Goal: Task Accomplishment & Management: Manage account settings

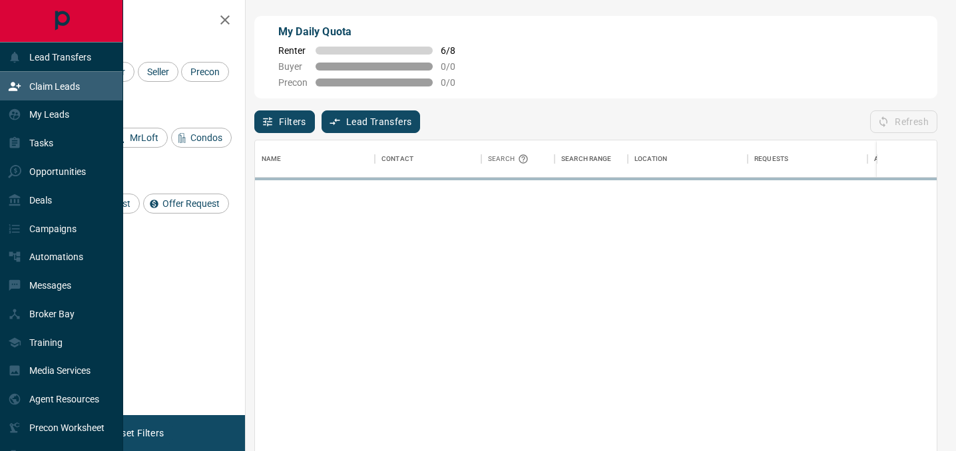
scroll to position [340, 682]
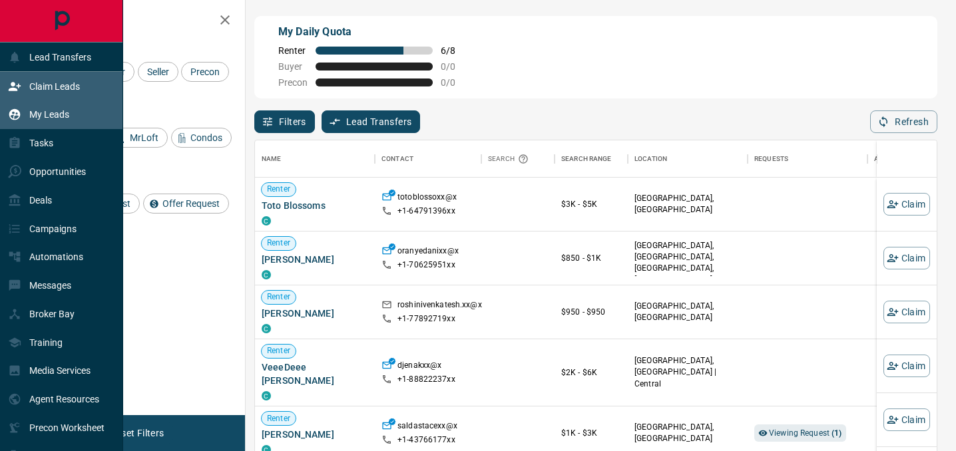
click at [30, 122] on div "My Leads" at bounding box center [38, 115] width 61 height 22
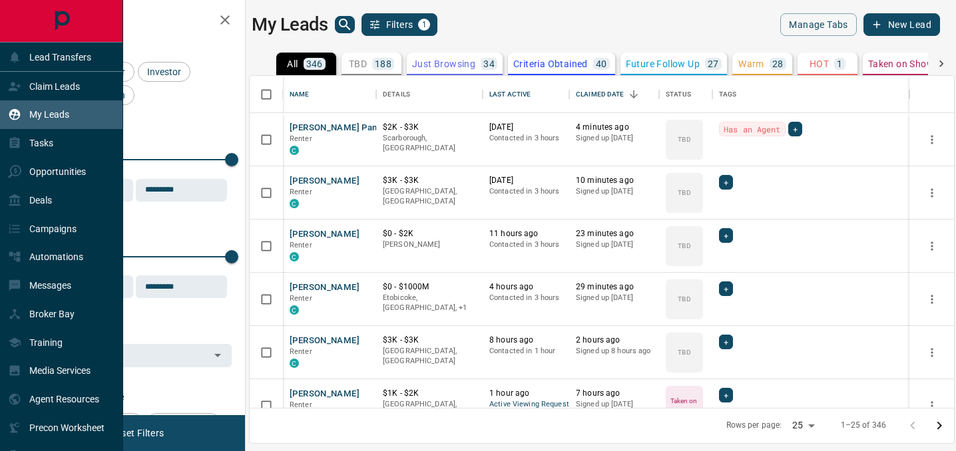
scroll to position [332, 704]
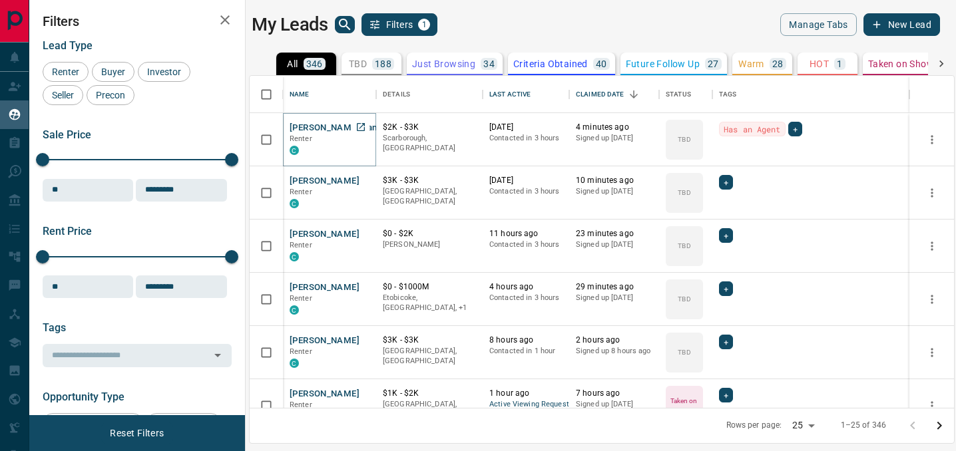
click at [324, 129] on button "[PERSON_NAME] Panda" at bounding box center [338, 128] width 97 height 13
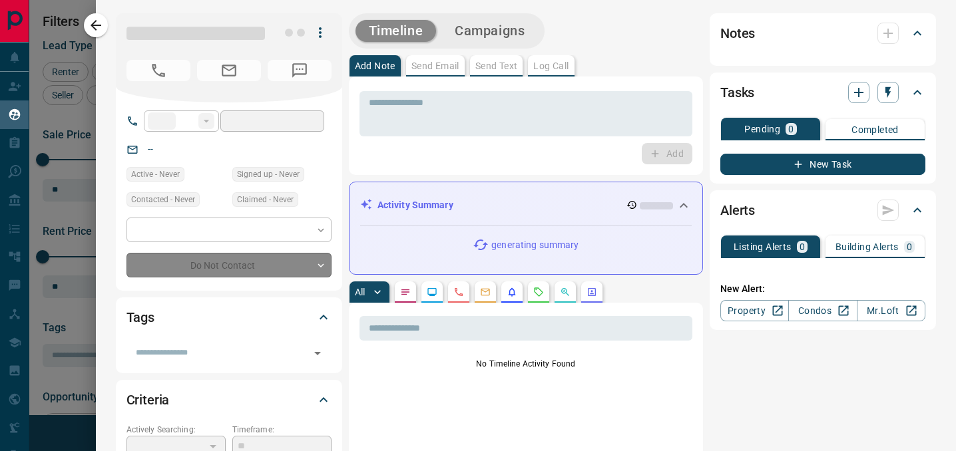
type input "**"
type input "**********"
type input "**"
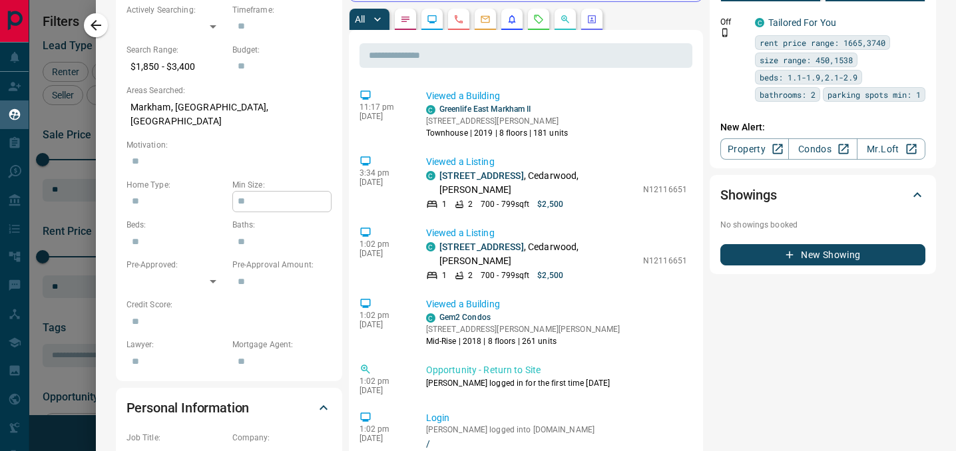
scroll to position [0, 0]
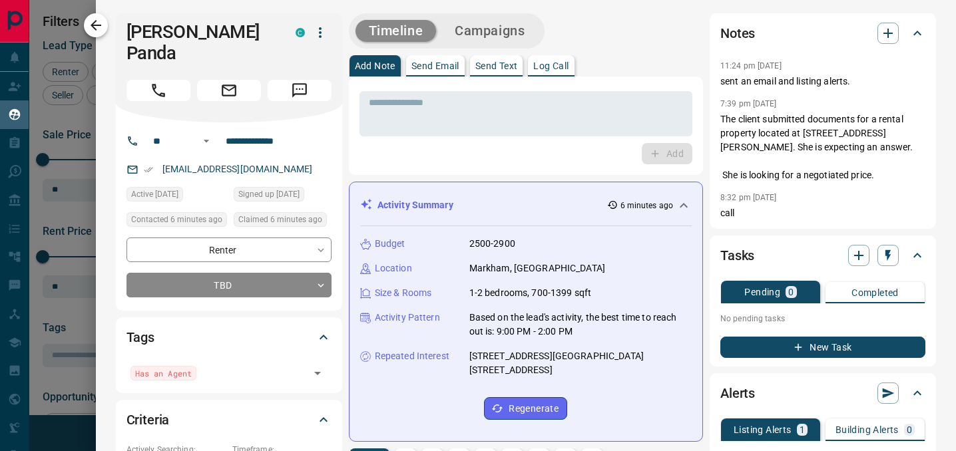
click at [96, 23] on icon "button" at bounding box center [96, 25] width 16 height 16
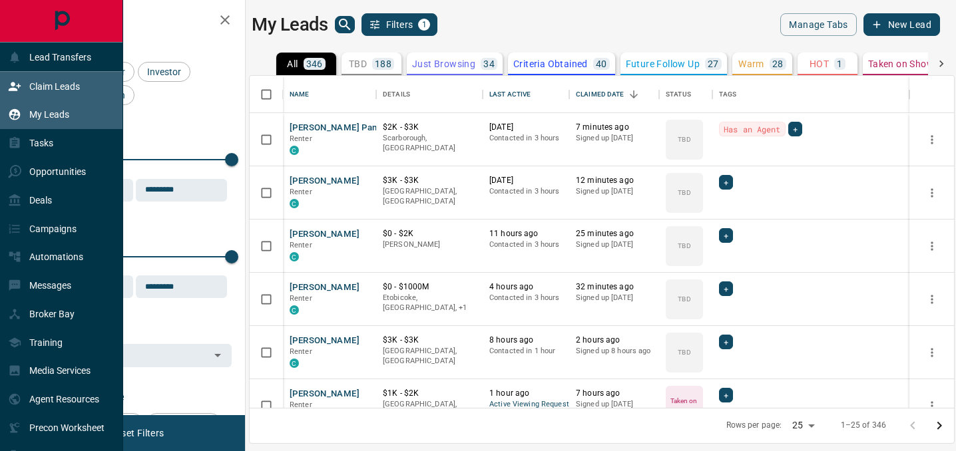
click at [53, 75] on div "Claim Leads" at bounding box center [61, 86] width 123 height 29
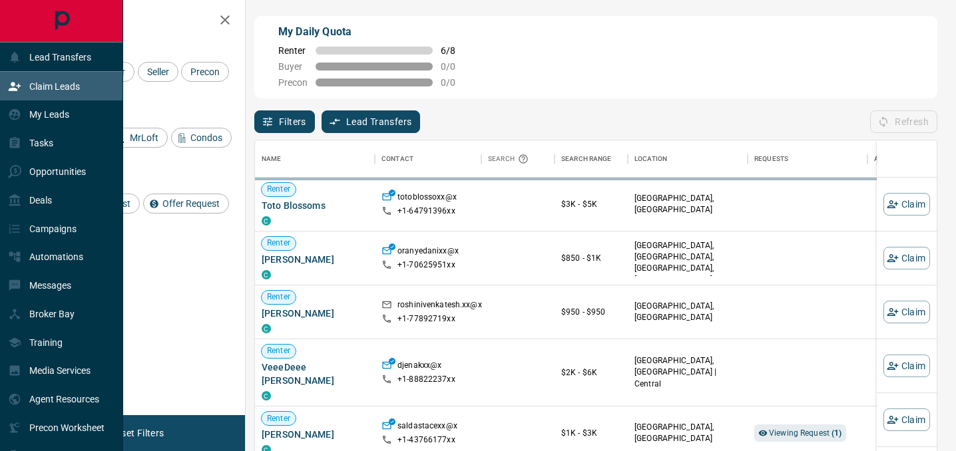
scroll to position [340, 682]
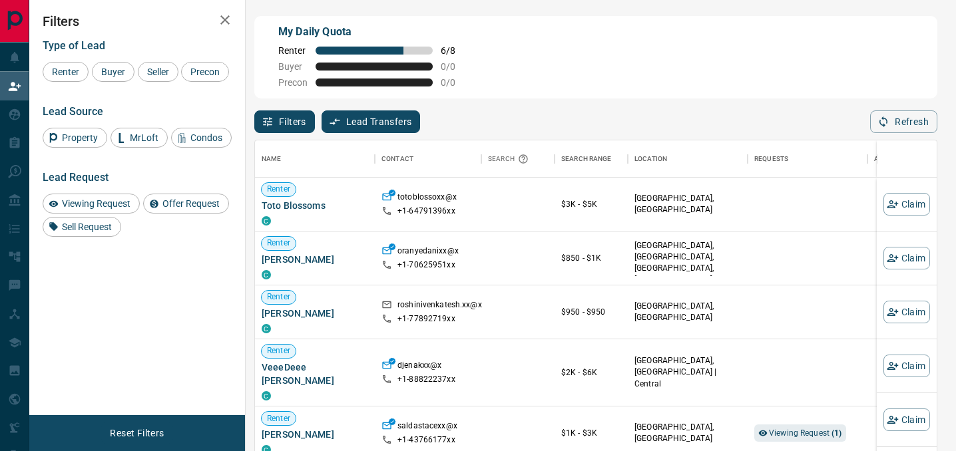
click at [218, 19] on icon "button" at bounding box center [225, 20] width 16 height 16
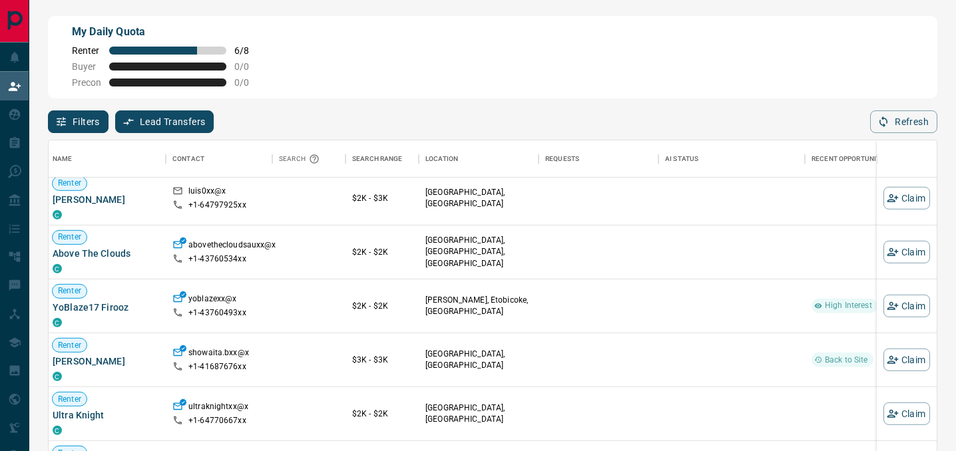
scroll to position [3106, 3]
click at [908, 358] on button "Claim" at bounding box center [906, 360] width 47 height 23
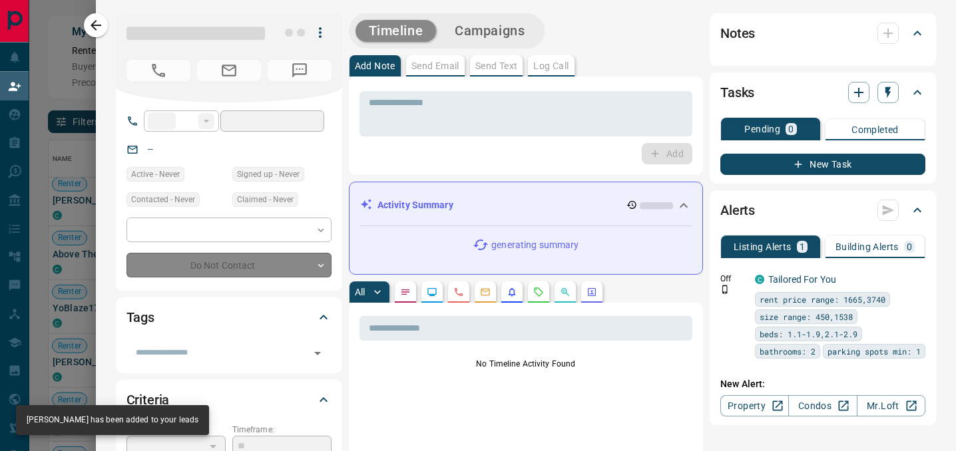
type input "**"
type input "**********"
type input "**"
type input "*********"
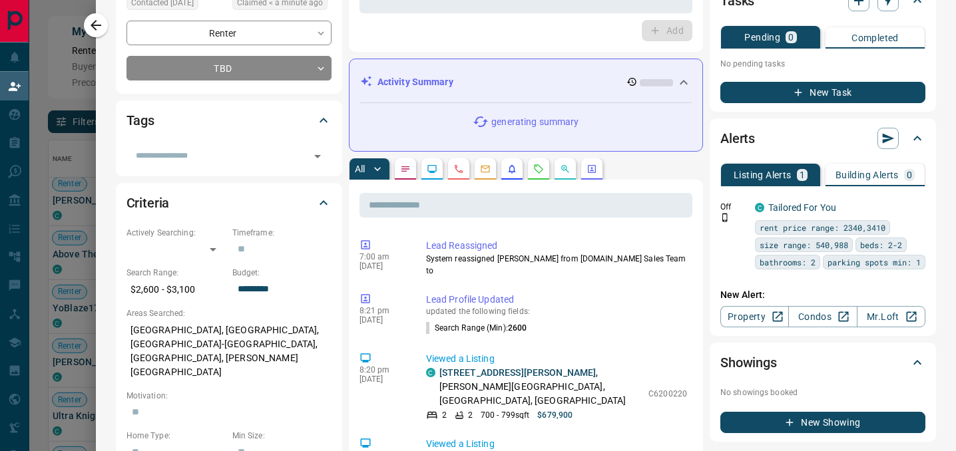
scroll to position [14, 0]
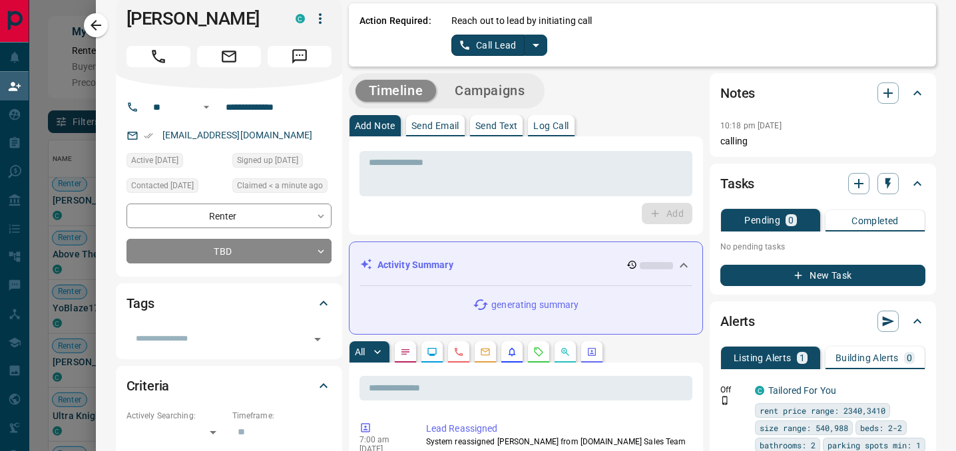
click at [537, 43] on icon "split button" at bounding box center [536, 45] width 16 height 16
click at [491, 84] on li "Log Manual Call" at bounding box center [499, 91] width 81 height 20
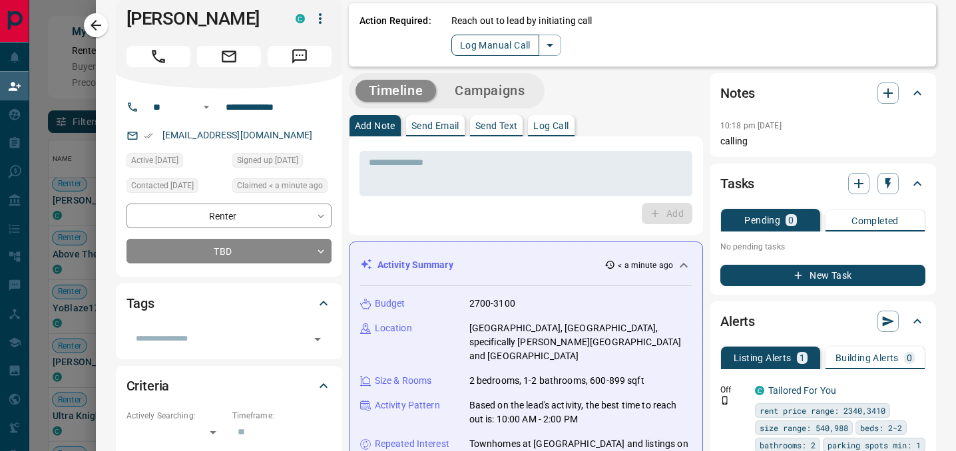
click at [509, 48] on button "Log Manual Call" at bounding box center [495, 45] width 88 height 21
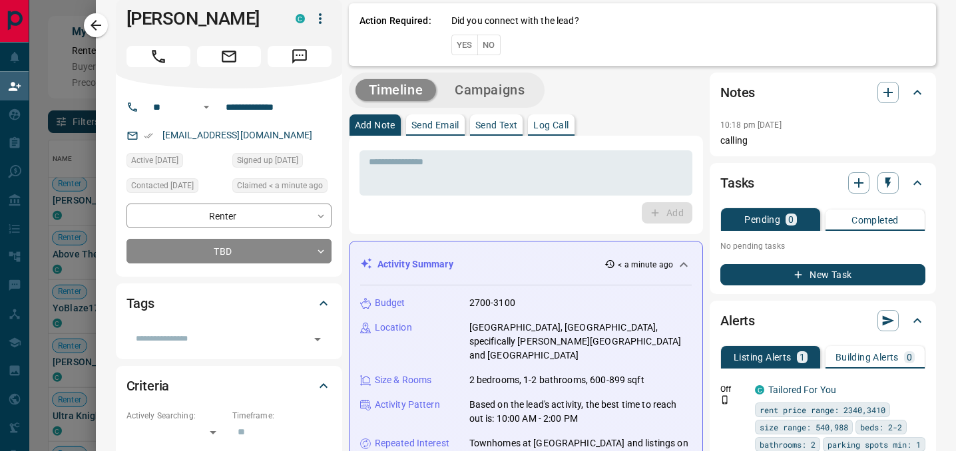
click at [457, 42] on button "Yes" at bounding box center [464, 45] width 27 height 21
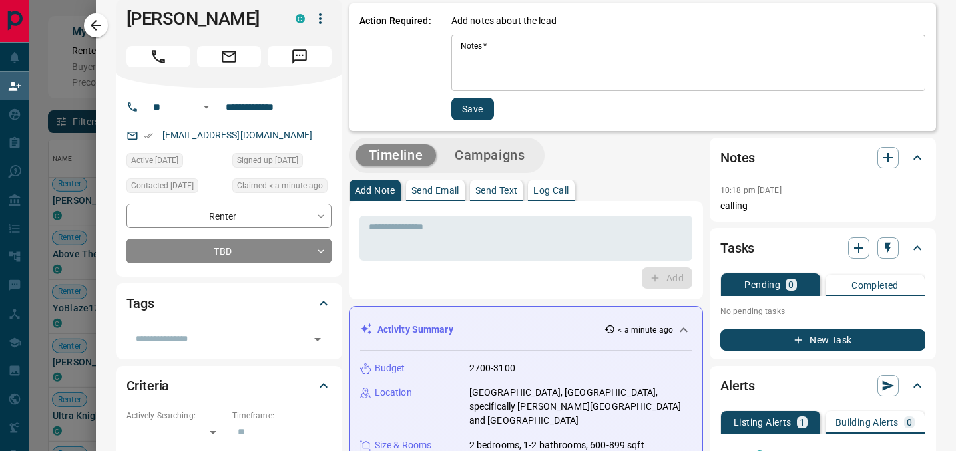
click at [457, 42] on div "* Notes   *" at bounding box center [688, 63] width 474 height 57
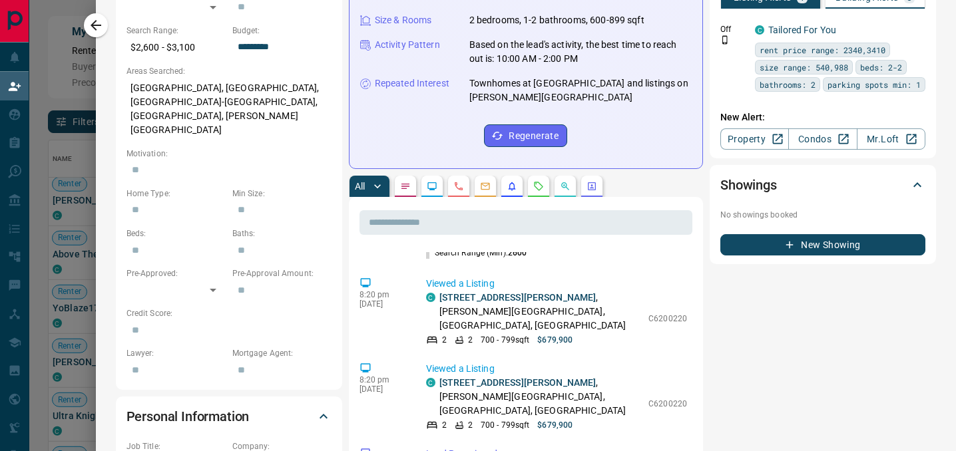
scroll to position [83, 0]
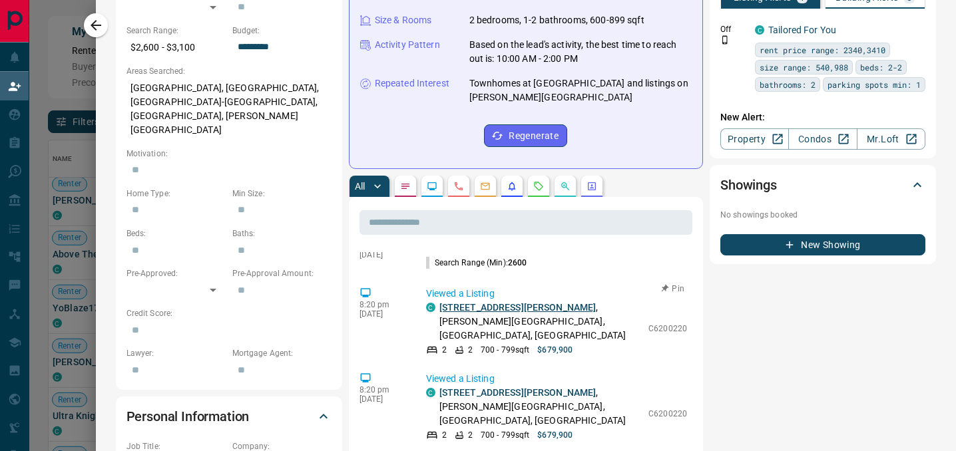
click at [500, 302] on link "[STREET_ADDRESS][PERSON_NAME]" at bounding box center [517, 307] width 157 height 11
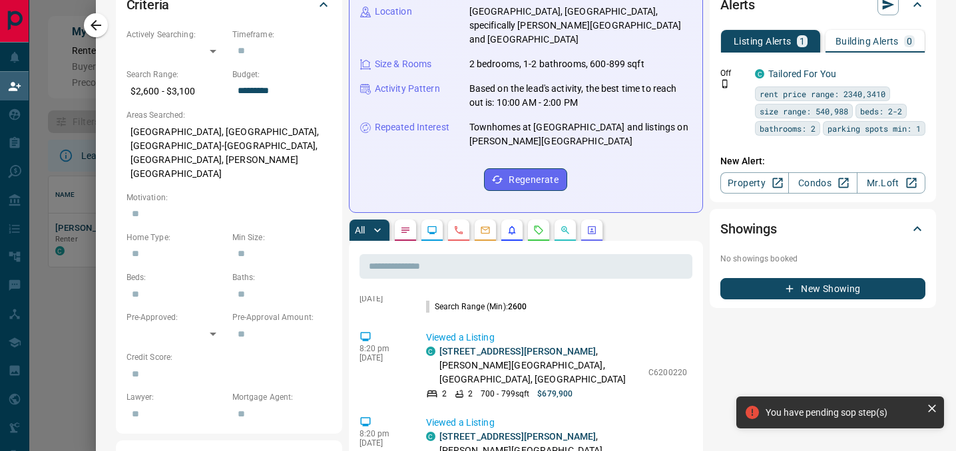
scroll to position [394, 0]
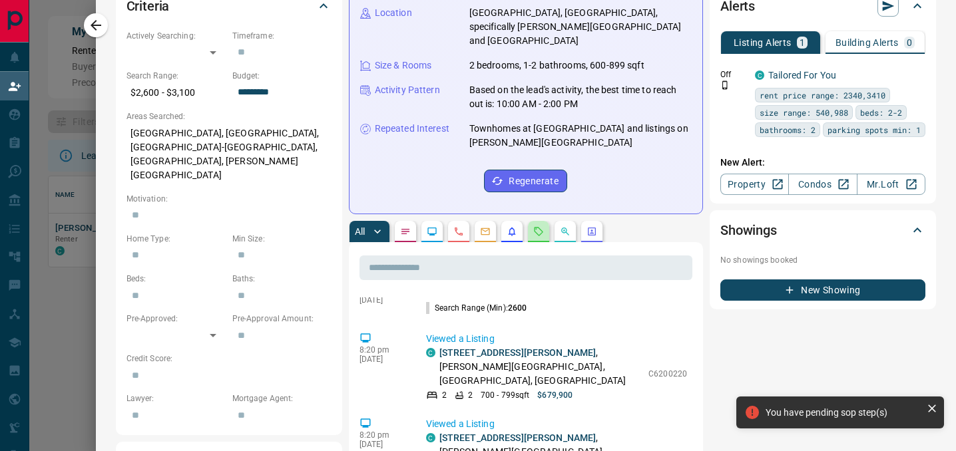
click at [541, 227] on icon "Requests" at bounding box center [538, 231] width 9 height 9
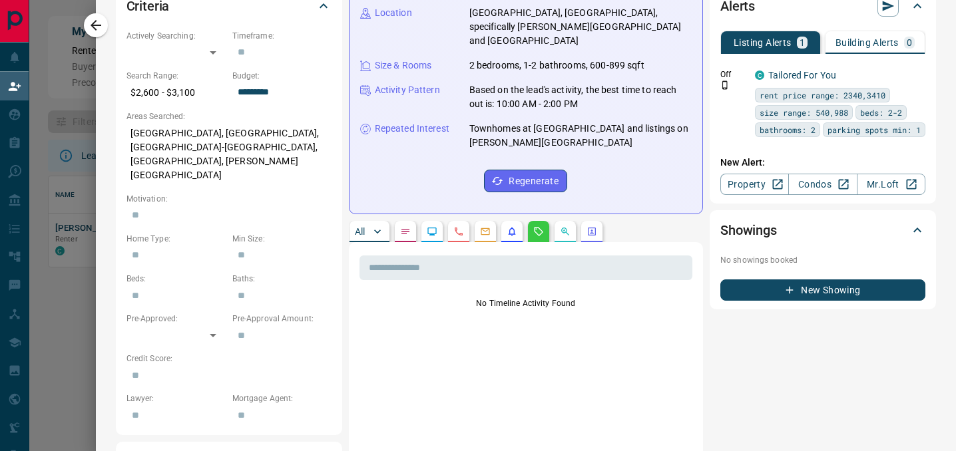
click at [516, 226] on icon "Listing Alerts" at bounding box center [512, 231] width 11 height 11
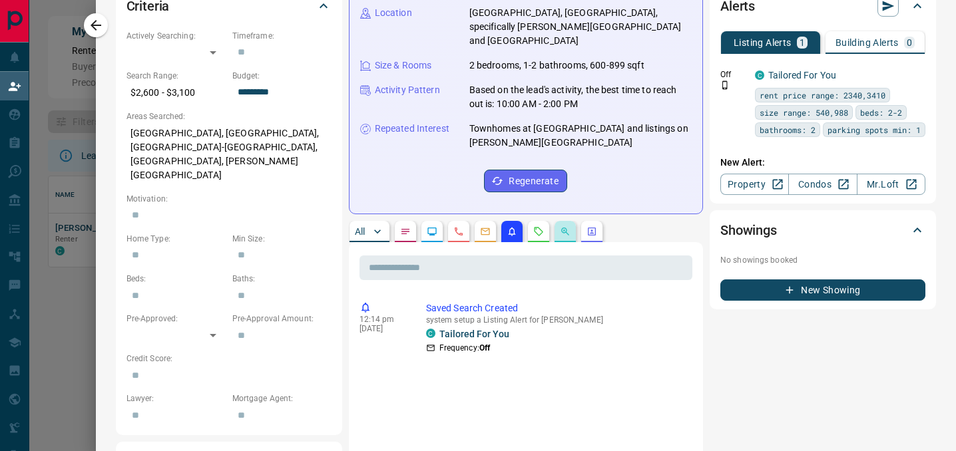
click at [570, 221] on button "button" at bounding box center [565, 231] width 21 height 21
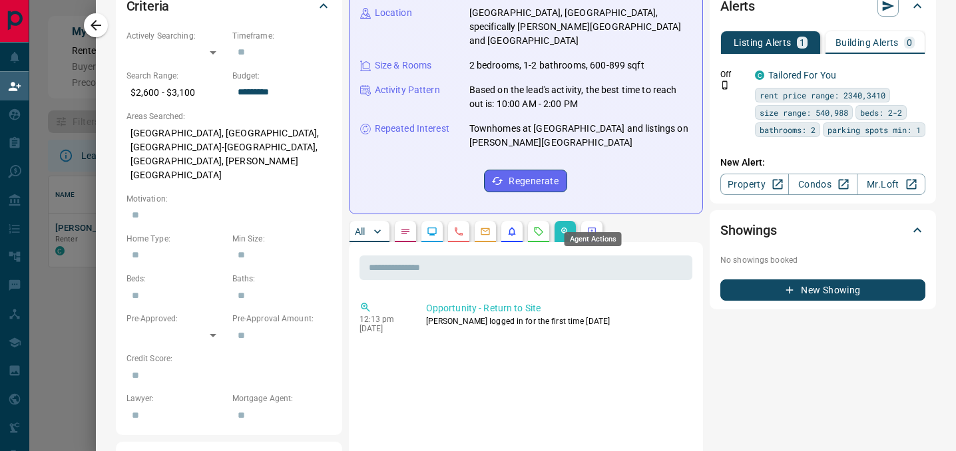
click at [592, 228] on icon "Agent Actions" at bounding box center [592, 232] width 8 height 8
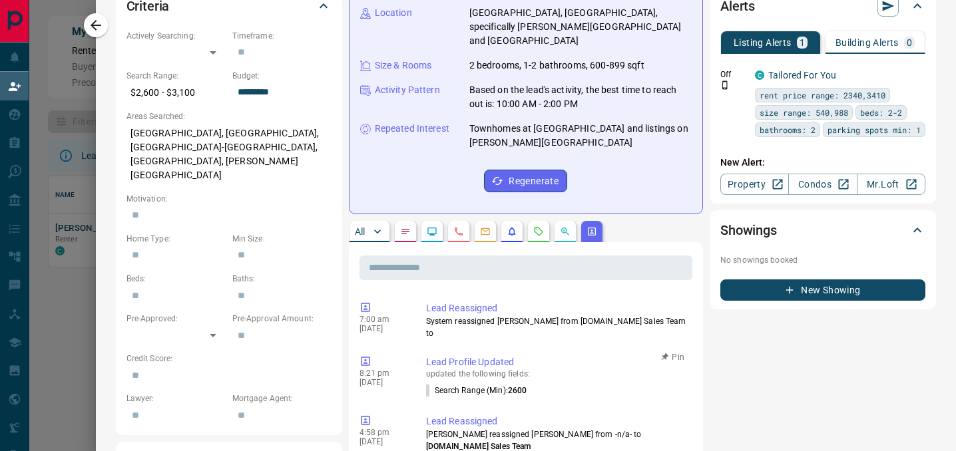
scroll to position [571, 0]
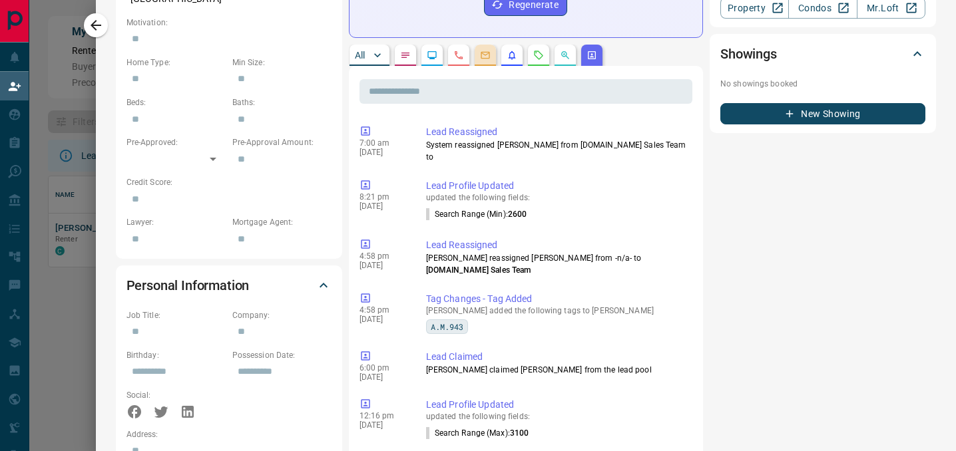
click at [487, 45] on button "button" at bounding box center [485, 55] width 21 height 21
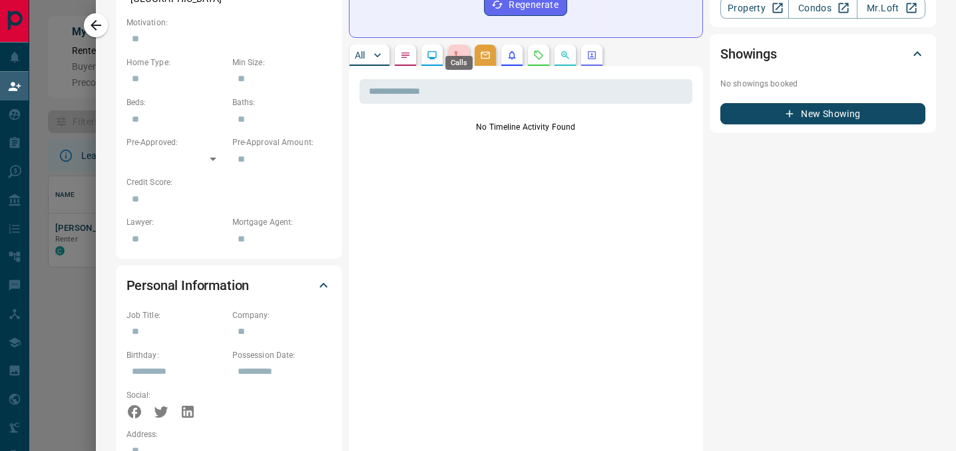
click at [459, 50] on icon "Calls" at bounding box center [458, 55] width 11 height 11
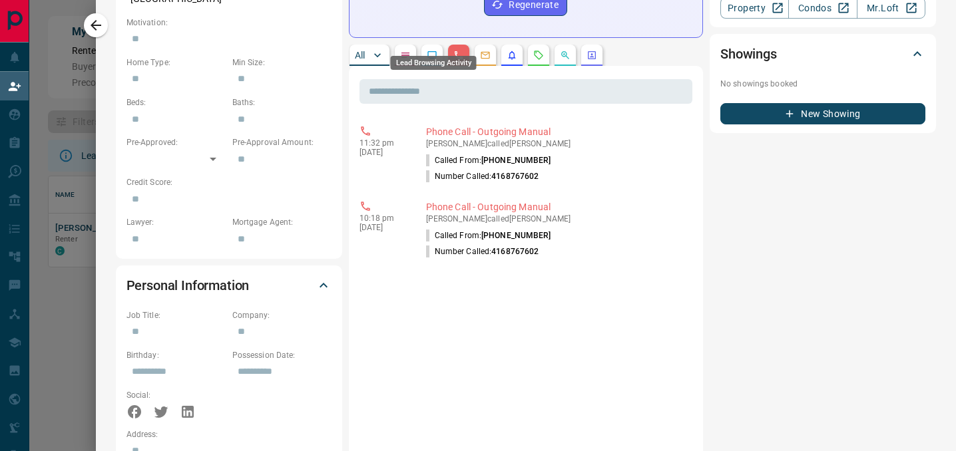
click at [429, 51] on icon "Lead Browsing Activity" at bounding box center [431, 55] width 9 height 8
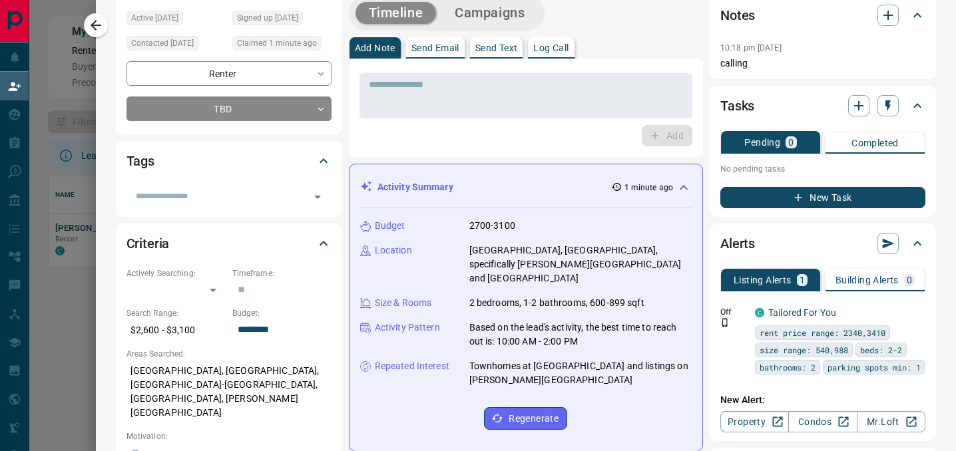
scroll to position [105, 0]
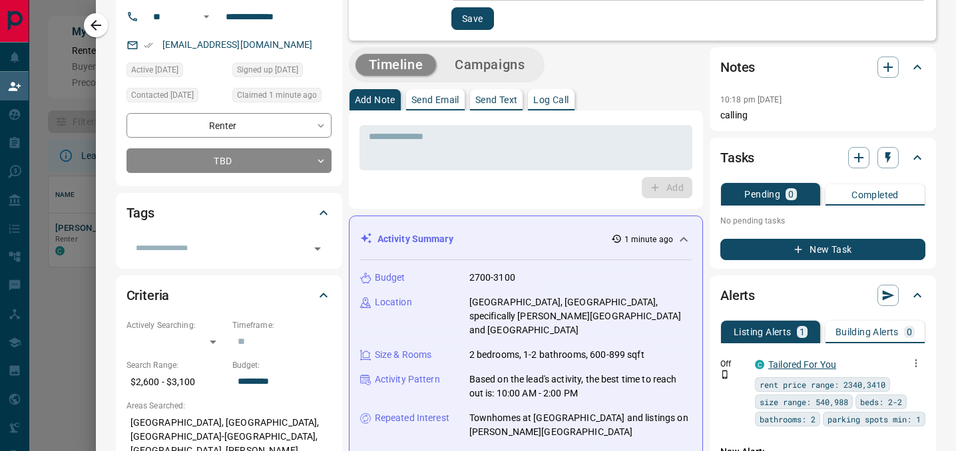
click at [788, 368] on link "Tailored For You" at bounding box center [802, 364] width 68 height 11
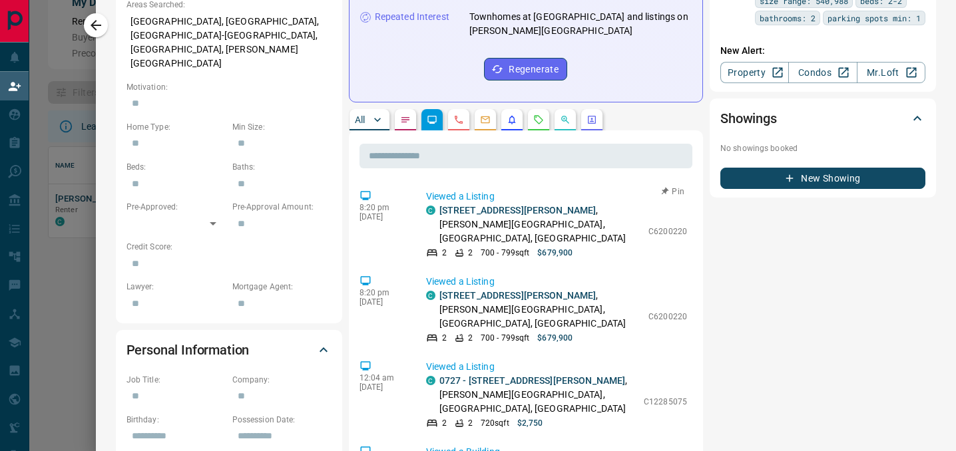
scroll to position [507, 0]
click at [568, 109] on button "button" at bounding box center [565, 119] width 21 height 21
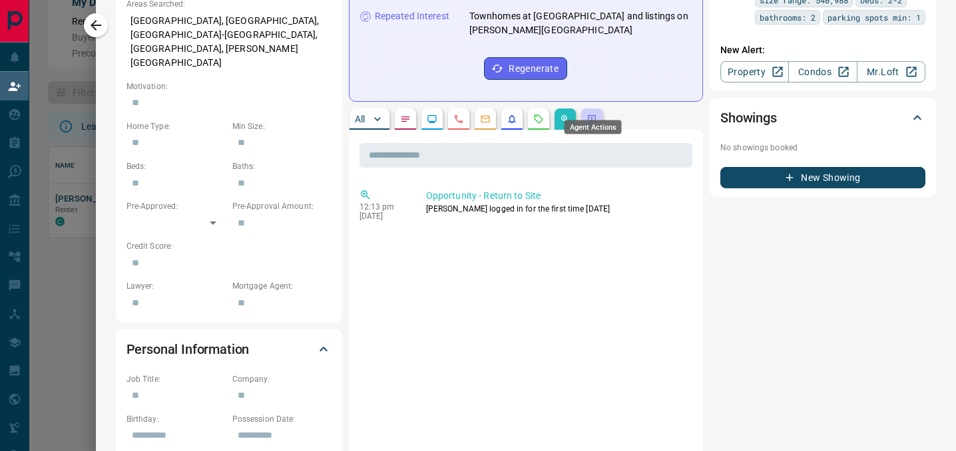
click at [588, 114] on icon "Agent Actions" at bounding box center [591, 119] width 11 height 11
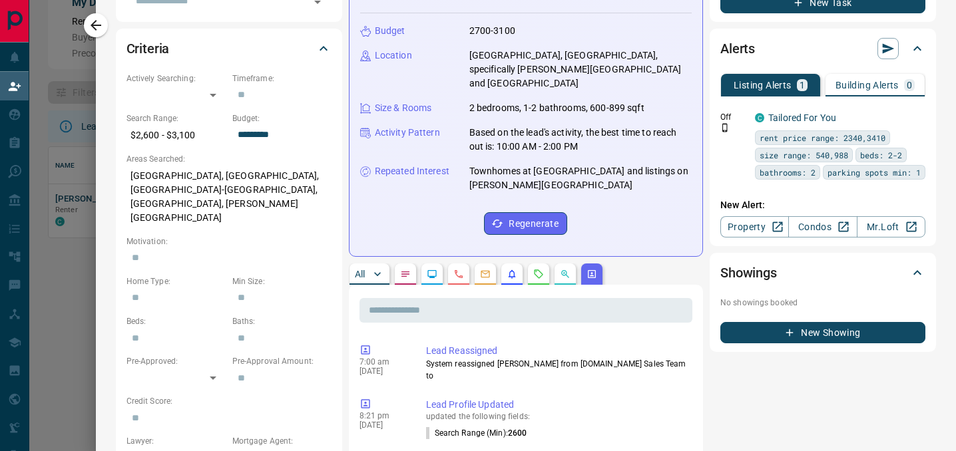
scroll to position [351, 0]
click at [365, 270] on p "All" at bounding box center [360, 274] width 11 height 9
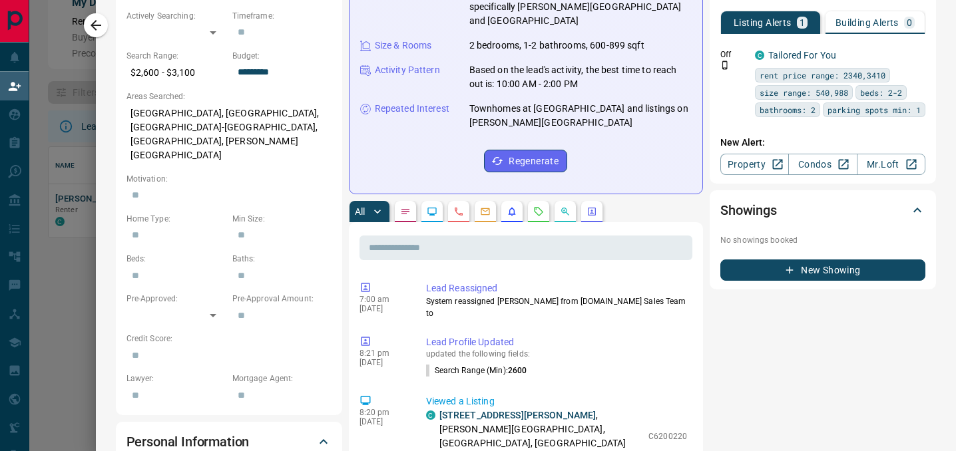
scroll to position [420, 0]
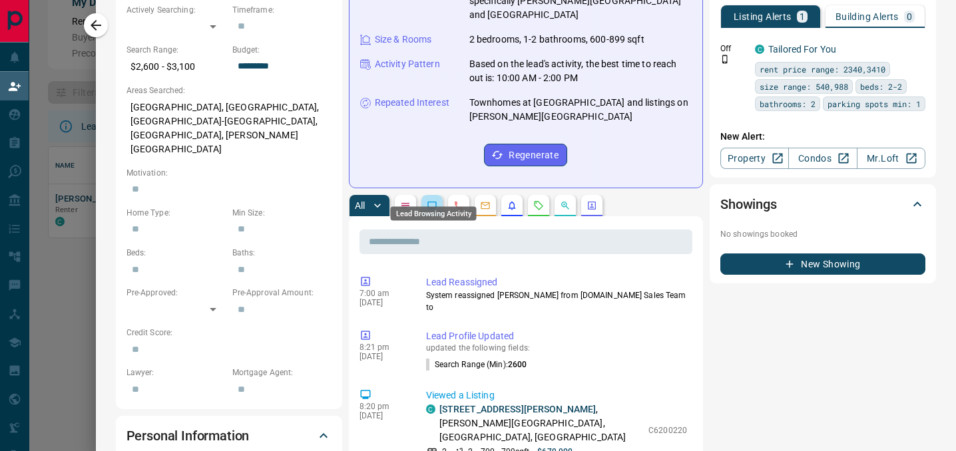
click at [431, 200] on icon "Lead Browsing Activity" at bounding box center [432, 205] width 11 height 11
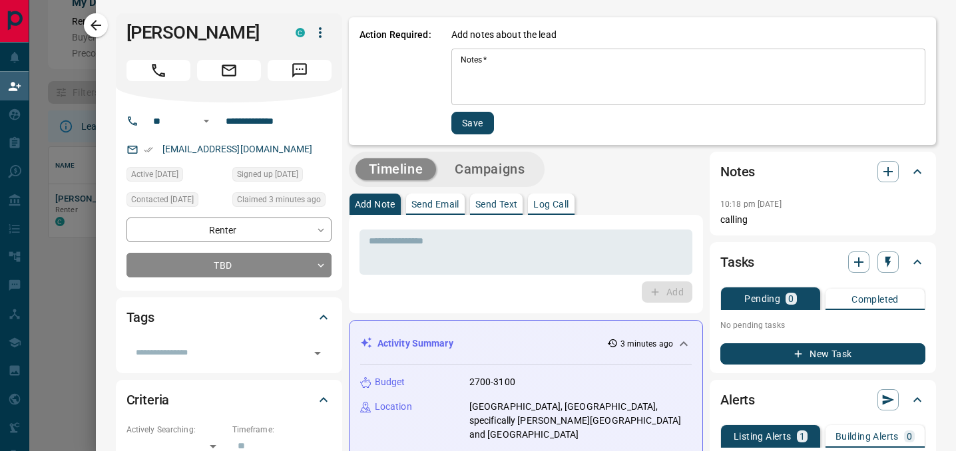
scroll to position [0, 0]
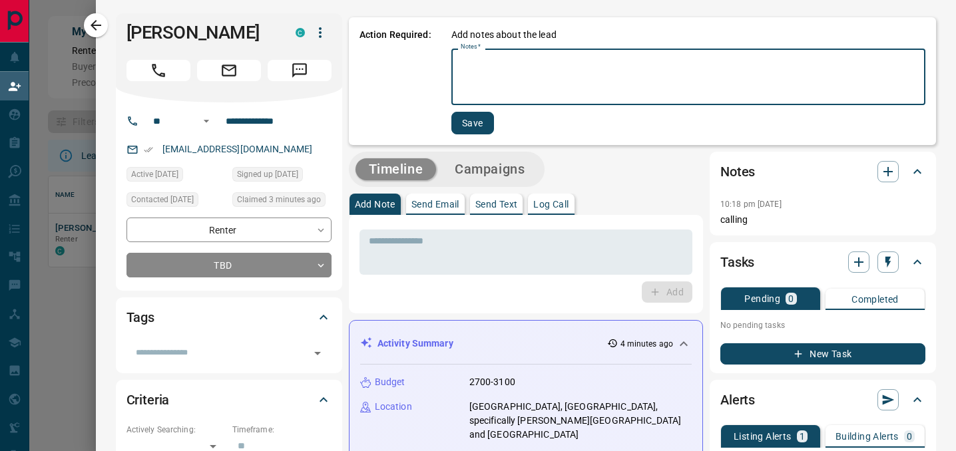
click at [493, 85] on textarea "Notes   *" at bounding box center [688, 77] width 455 height 45
type textarea "**********"
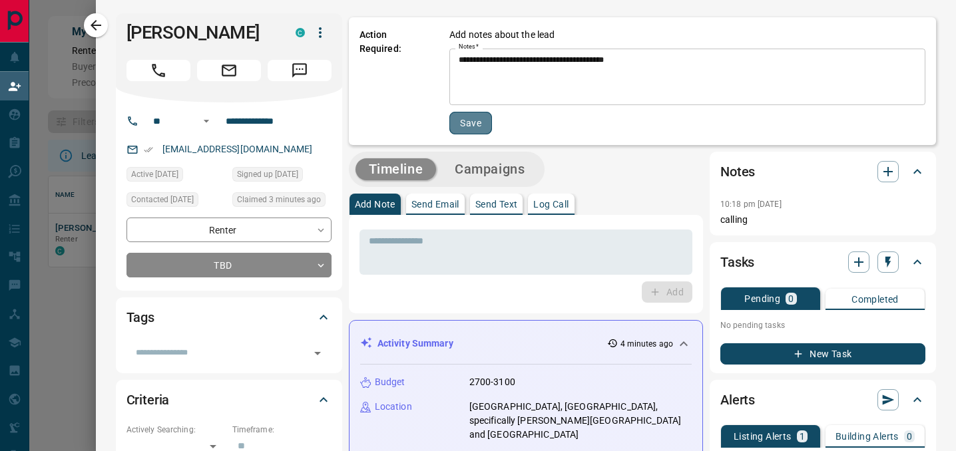
click at [473, 124] on button "Save" at bounding box center [470, 123] width 43 height 23
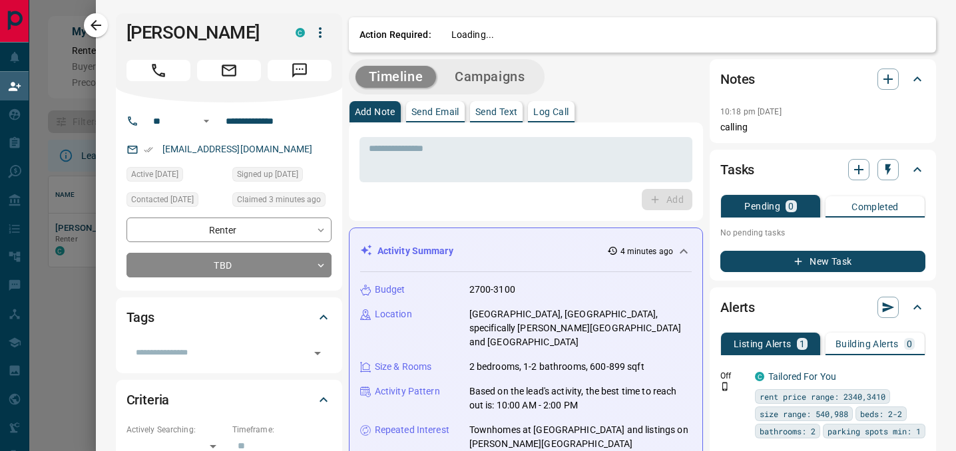
click at [432, 111] on p "Send Email" at bounding box center [435, 111] width 48 height 9
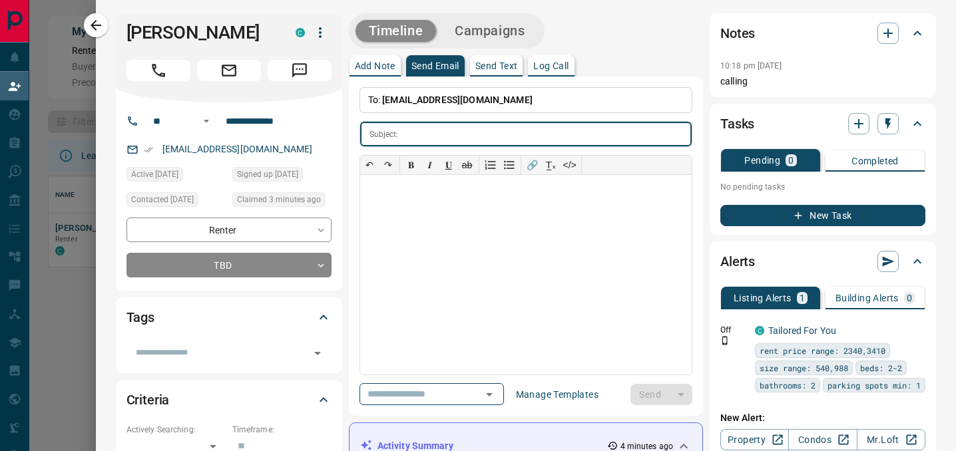
scroll to position [1, 0]
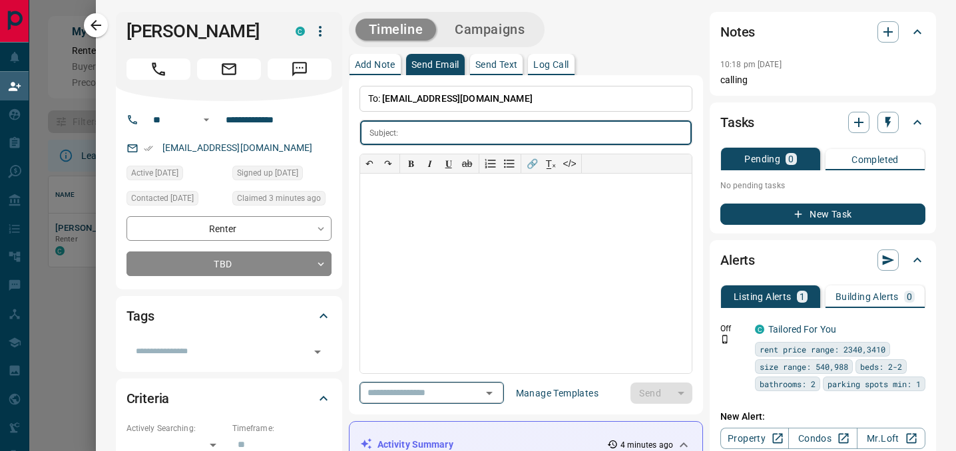
click at [495, 395] on icon "Open" at bounding box center [489, 393] width 16 height 16
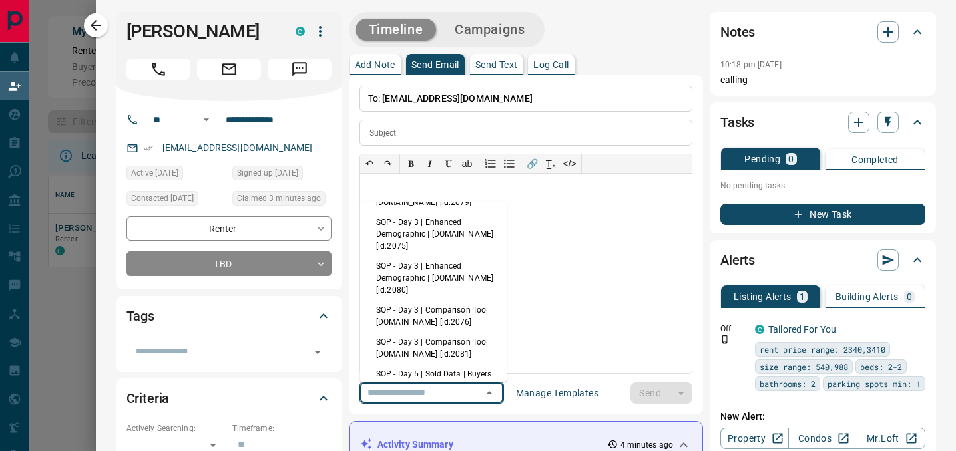
scroll to position [0, 0]
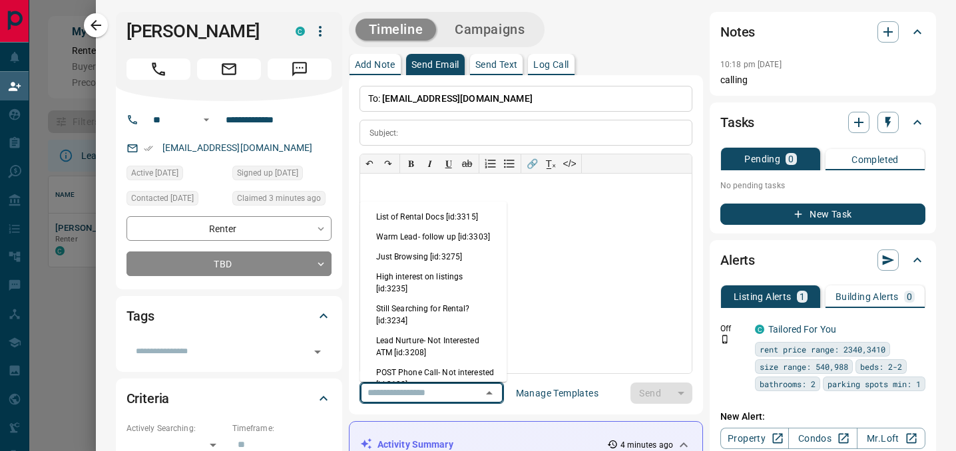
click at [439, 275] on li "High interest on listings [id:3235]" at bounding box center [433, 283] width 147 height 32
type input "**********"
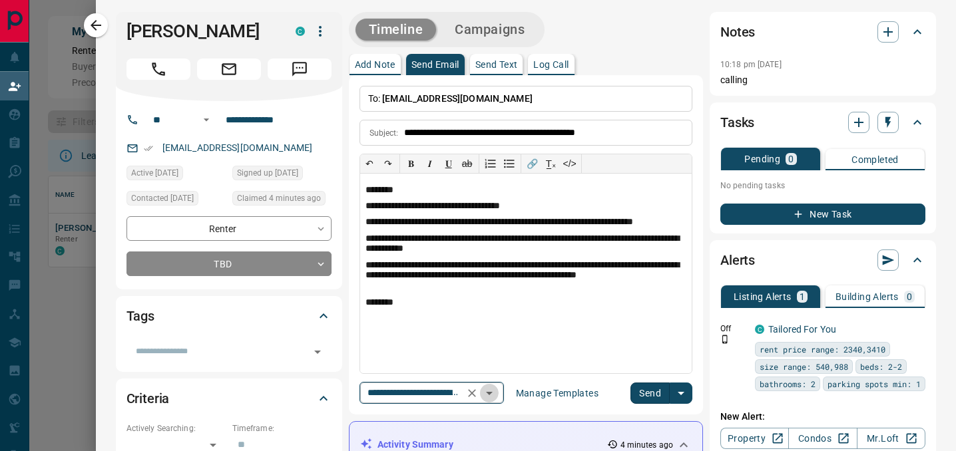
click at [494, 391] on icon "Open" at bounding box center [489, 393] width 16 height 16
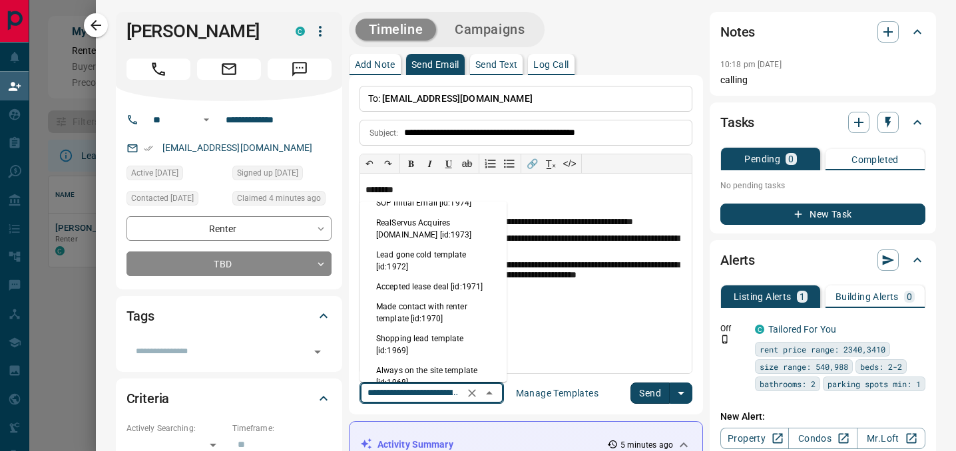
scroll to position [610, 0]
click at [457, 360] on li "Always on the site template [id:1968]" at bounding box center [433, 376] width 147 height 32
type input "**********"
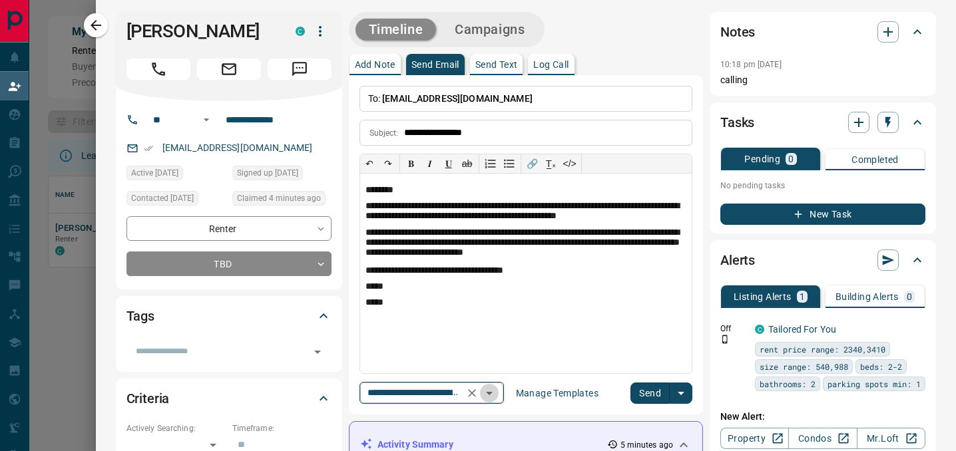
click at [495, 393] on icon "Open" at bounding box center [489, 393] width 16 height 16
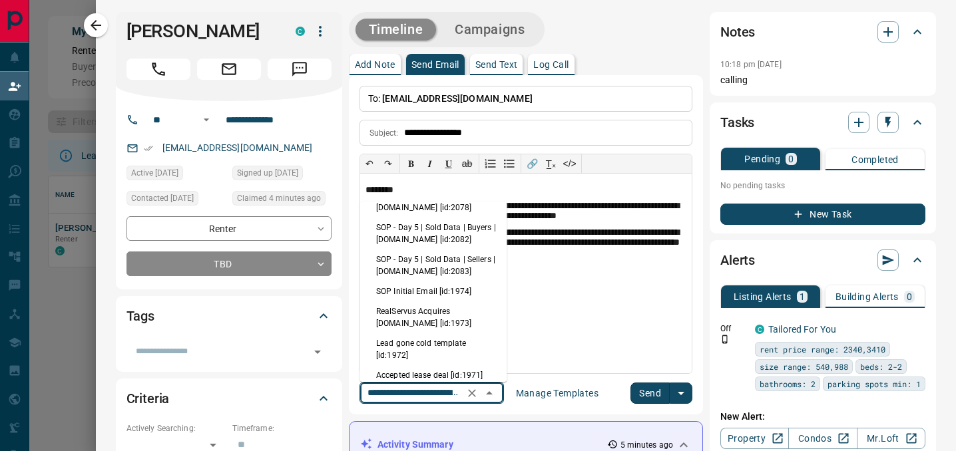
scroll to position [547, 0]
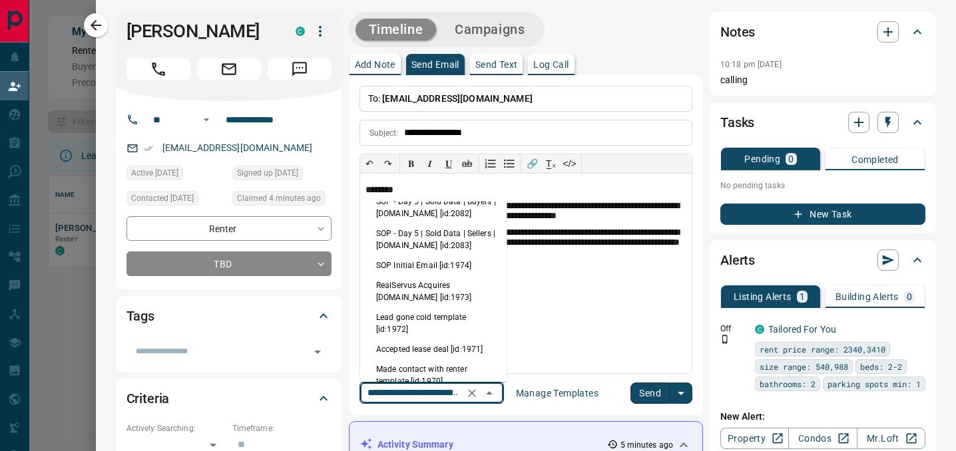
click at [469, 308] on li "Lead gone cold template [id:1972]" at bounding box center [433, 324] width 147 height 32
type input "**********"
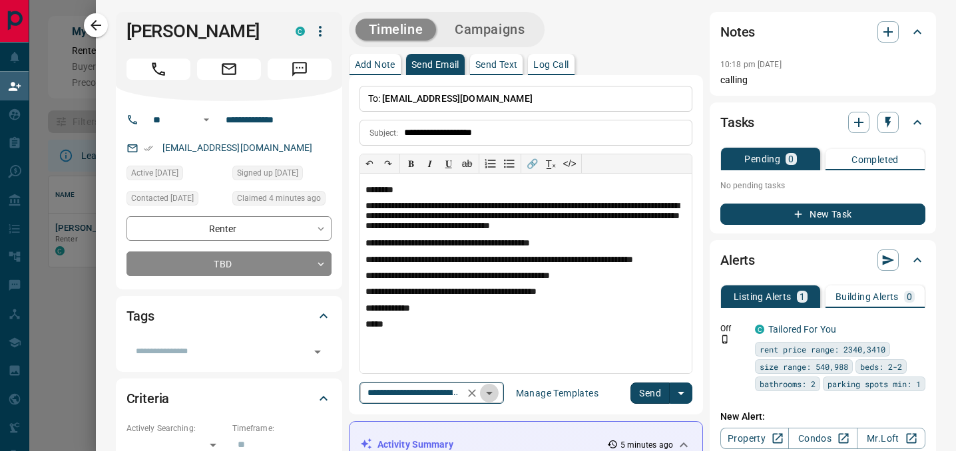
click at [497, 389] on icon "Open" at bounding box center [489, 393] width 16 height 16
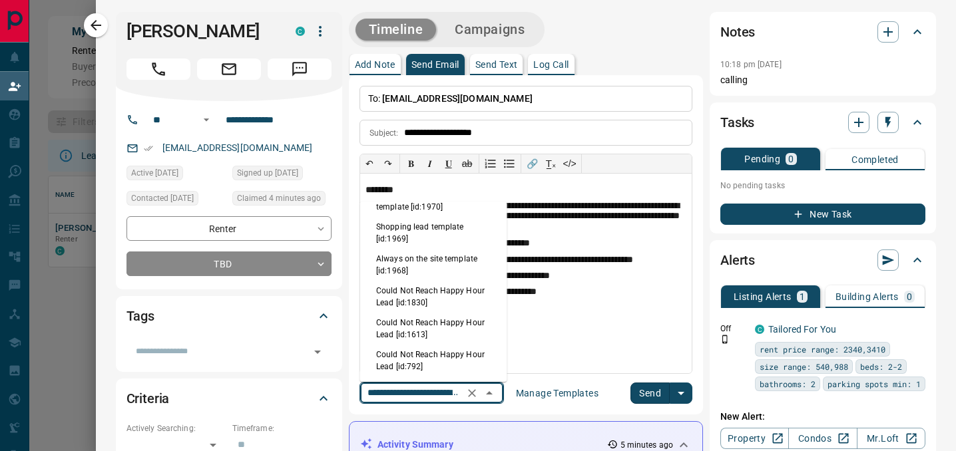
scroll to position [722, 0]
click at [487, 312] on li "Could Not Reach Happy Hour Lead [id:1613]" at bounding box center [433, 328] width 147 height 32
type input "**********"
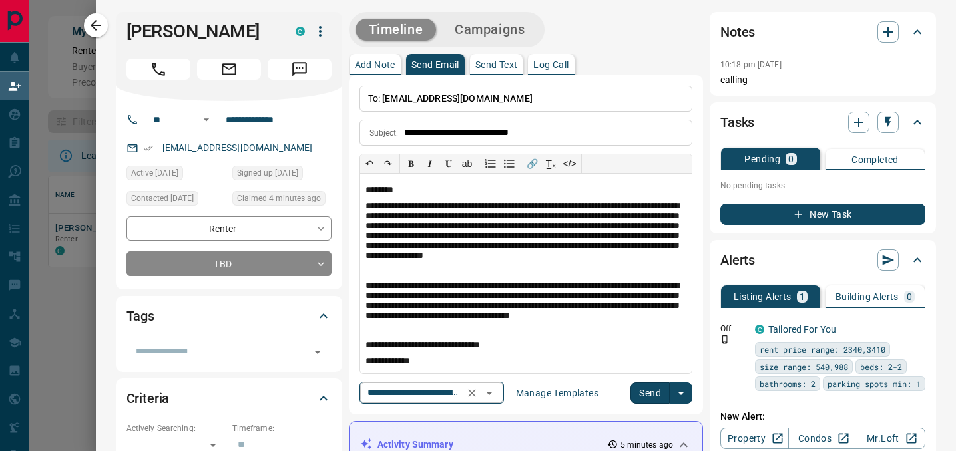
click at [490, 393] on icon "Open" at bounding box center [489, 393] width 16 height 16
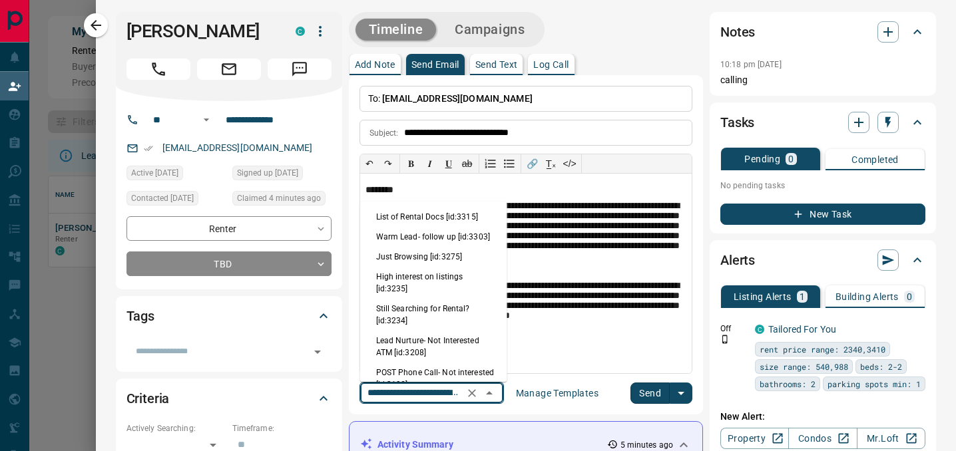
scroll to position [660, 0]
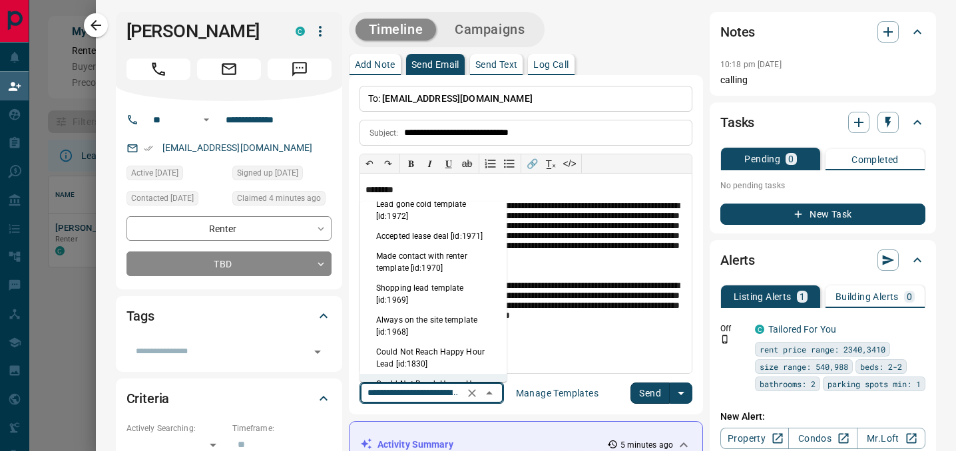
click at [459, 342] on li "Could Not Reach Happy Hour Lead [id:1830]" at bounding box center [433, 358] width 147 height 32
type input "**********"
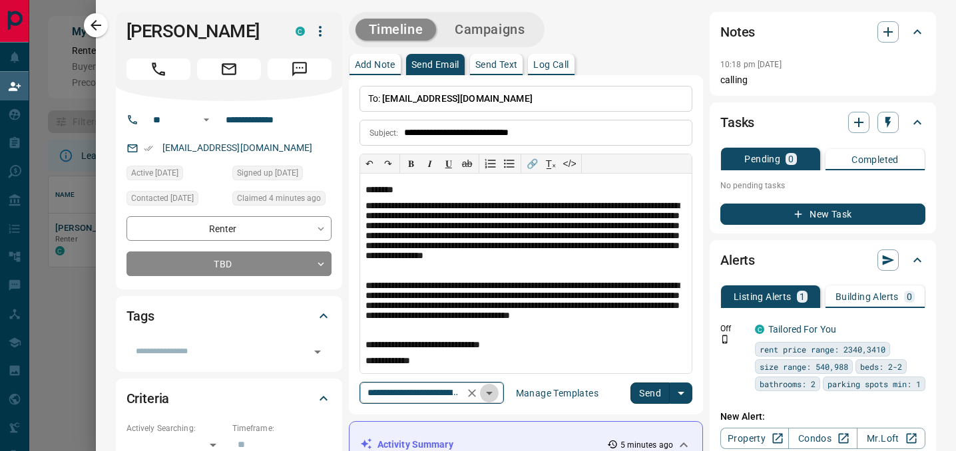
click at [491, 389] on icon "Open" at bounding box center [489, 393] width 16 height 16
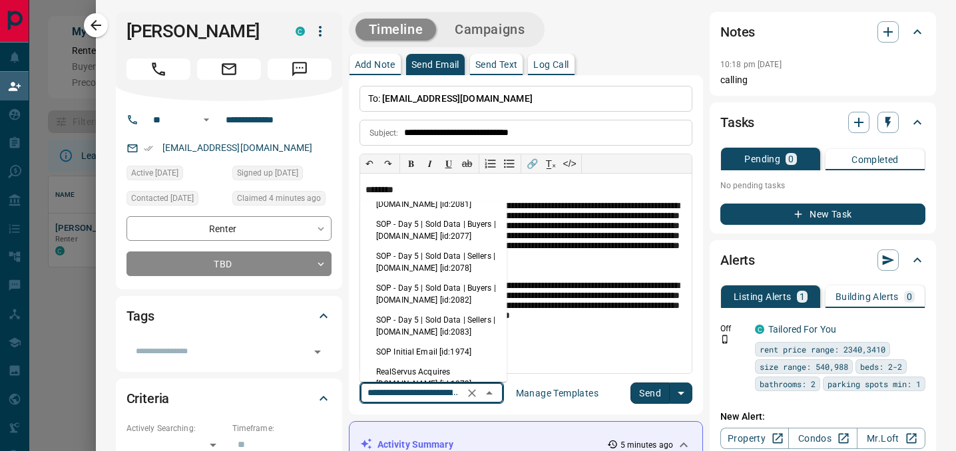
scroll to position [0, 0]
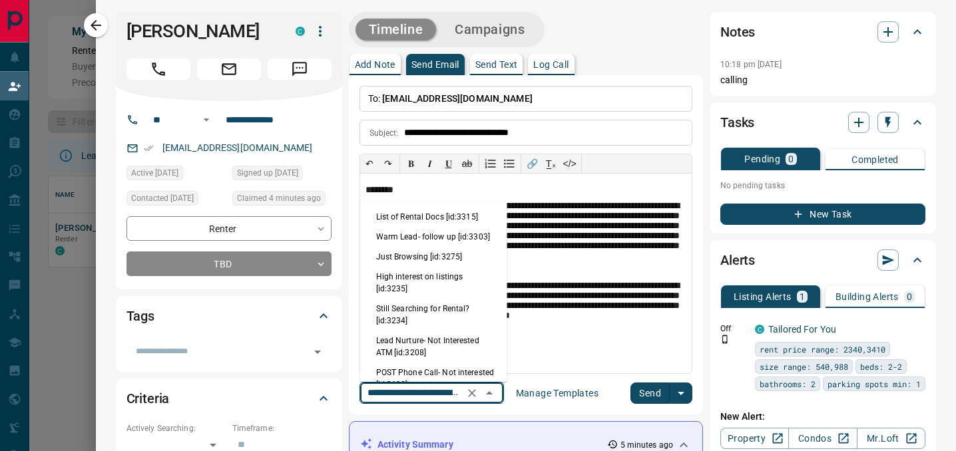
click at [431, 235] on li "Warm Lead- follow up [id:3303]" at bounding box center [433, 237] width 147 height 20
type input "**********"
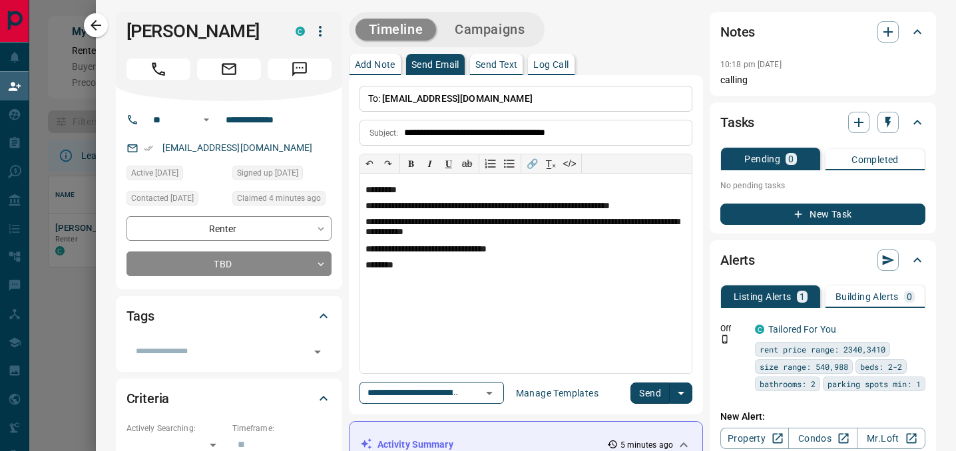
click at [654, 393] on button "Send" at bounding box center [649, 393] width 39 height 21
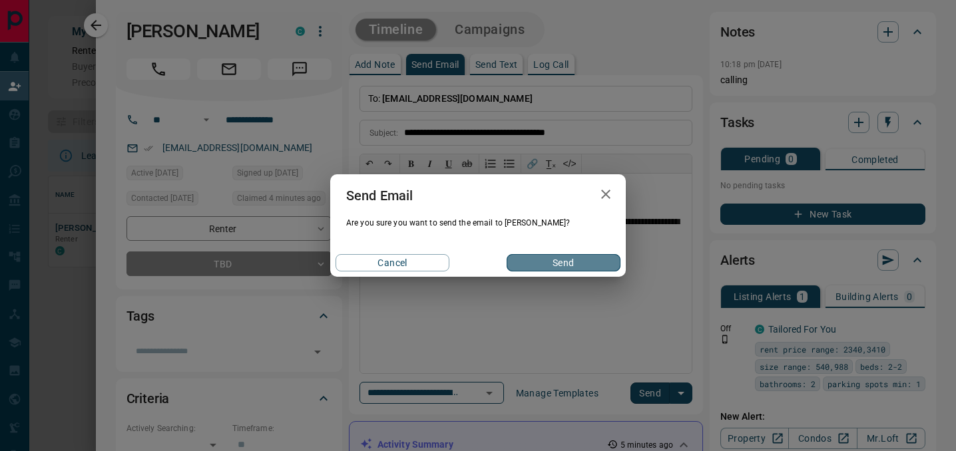
click at [584, 266] on button "Send" at bounding box center [564, 262] width 114 height 17
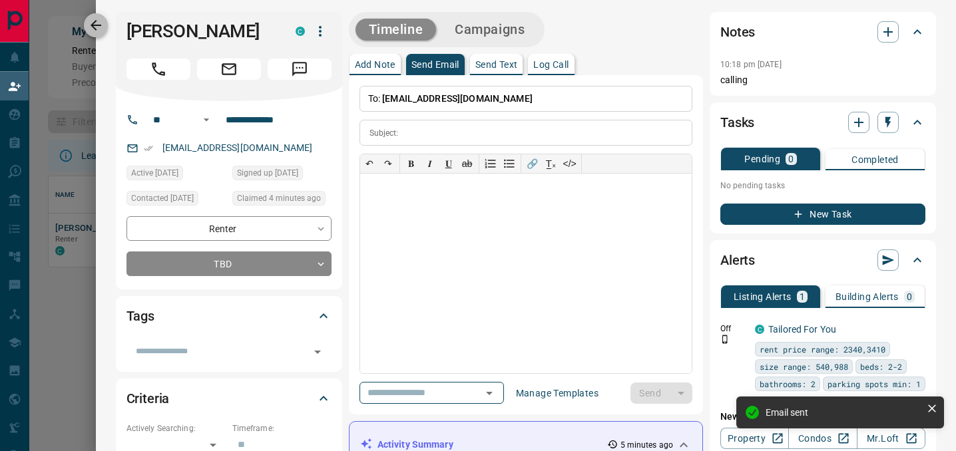
click at [87, 17] on button "button" at bounding box center [96, 25] width 24 height 24
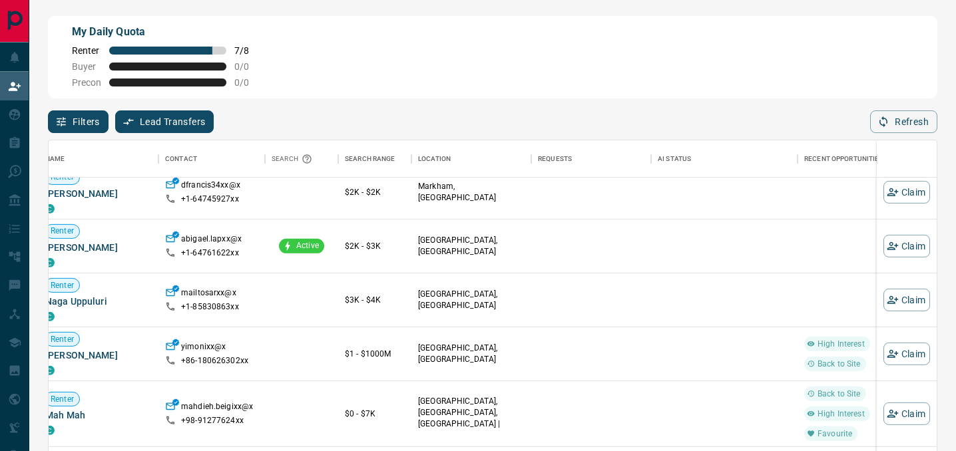
scroll to position [3382, 0]
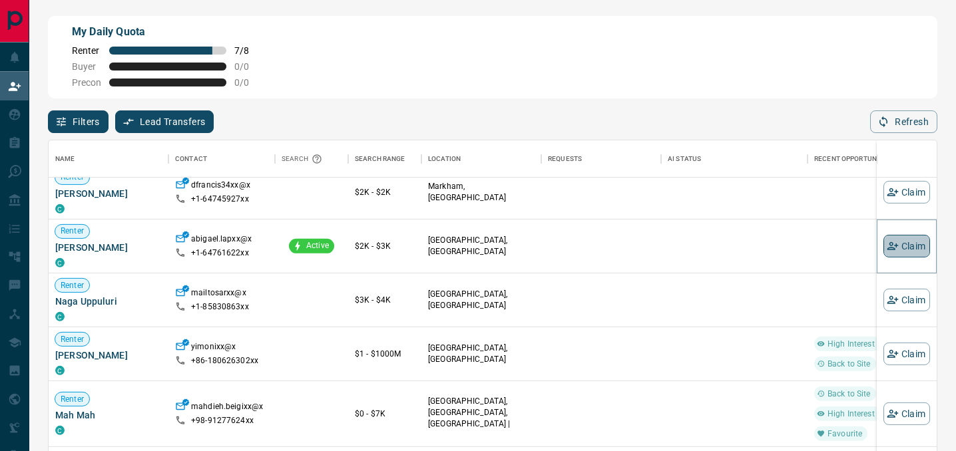
click at [913, 243] on button "Claim" at bounding box center [906, 246] width 47 height 23
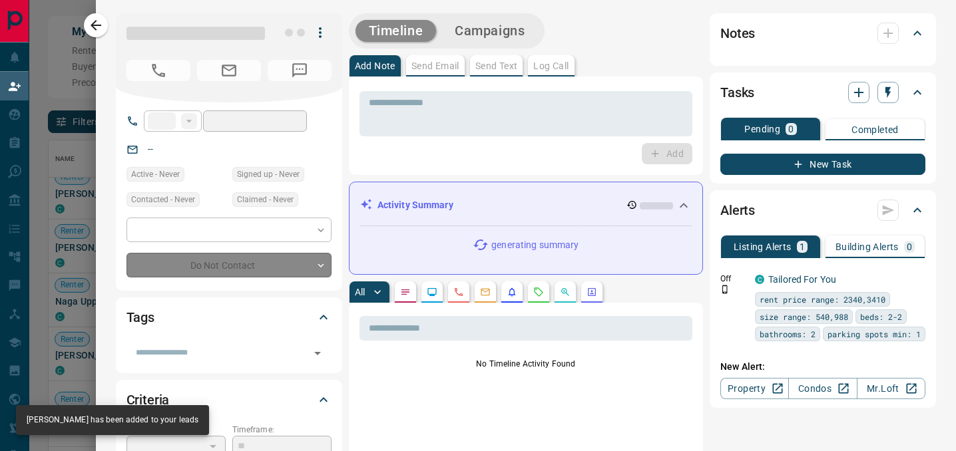
click at [515, 273] on div "Activity Summary generating summary" at bounding box center [526, 228] width 354 height 93
type input "**"
type input "**********"
type input "**"
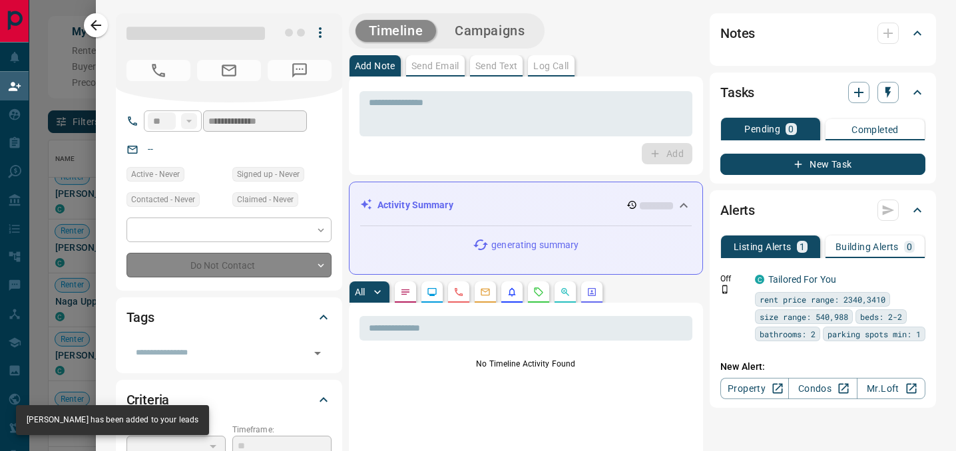
type input "*"
type input "**********"
type input "*******"
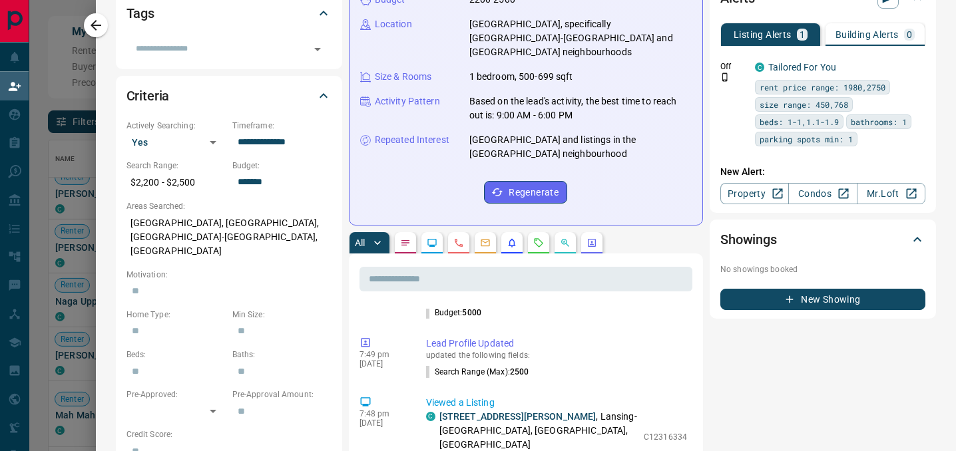
scroll to position [320, 0]
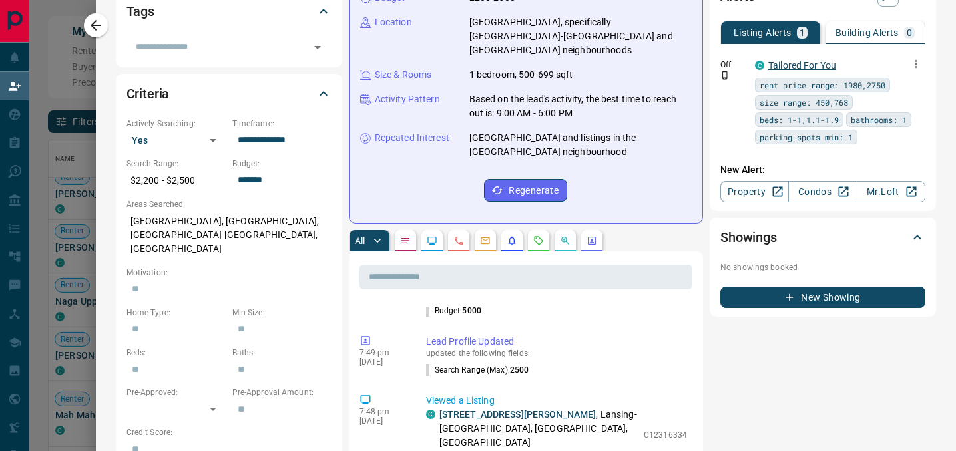
click at [792, 63] on link "Tailored For You" at bounding box center [802, 65] width 68 height 11
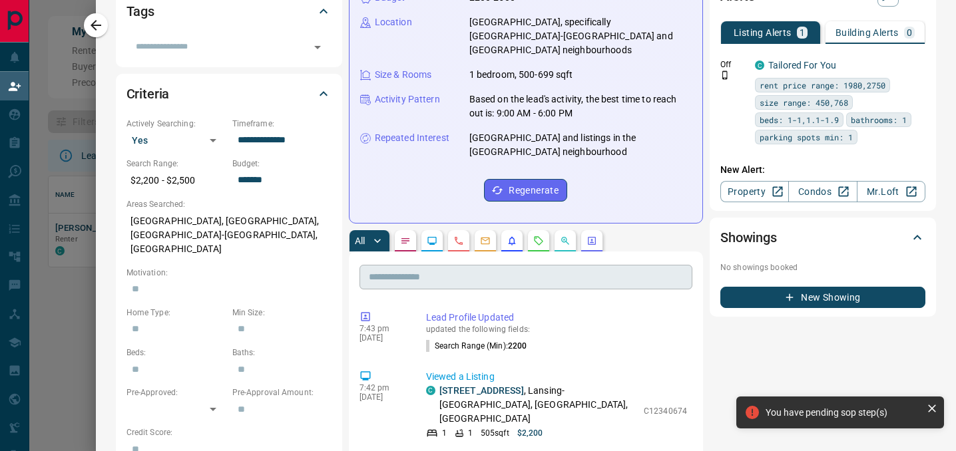
scroll to position [0, 0]
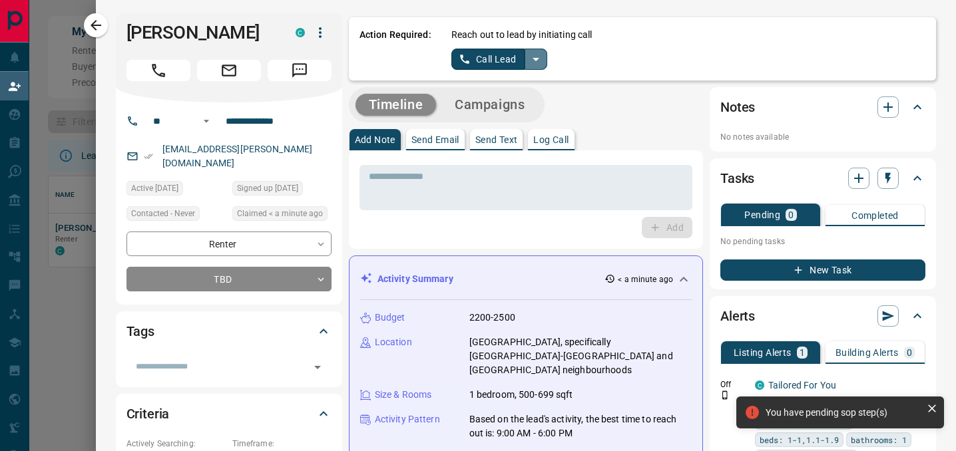
click at [535, 69] on button "split button" at bounding box center [536, 59] width 23 height 21
click at [512, 105] on li "Log Manual Call" at bounding box center [499, 105] width 81 height 20
click at [499, 43] on div "Reach out to lead by initiating call Log Manual Call" at bounding box center [688, 49] width 474 height 42
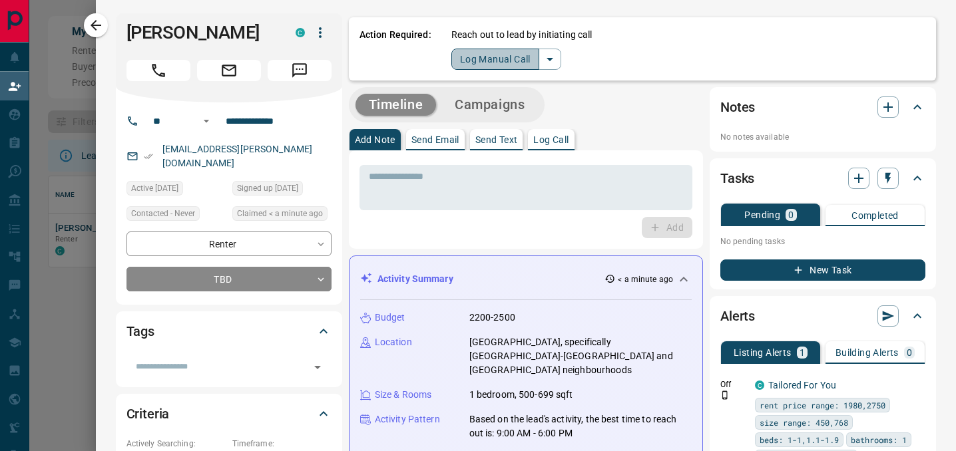
click at [499, 53] on button "Log Manual Call" at bounding box center [495, 59] width 88 height 21
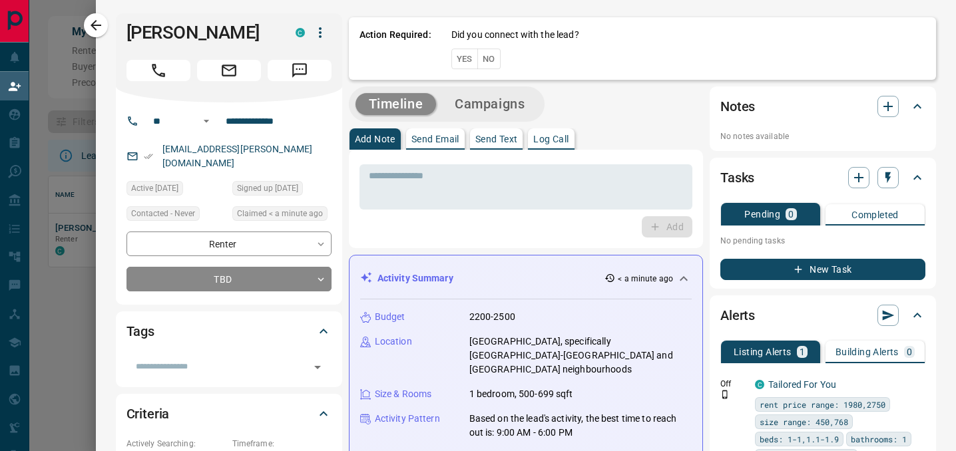
click at [467, 60] on button "Yes" at bounding box center [464, 59] width 27 height 21
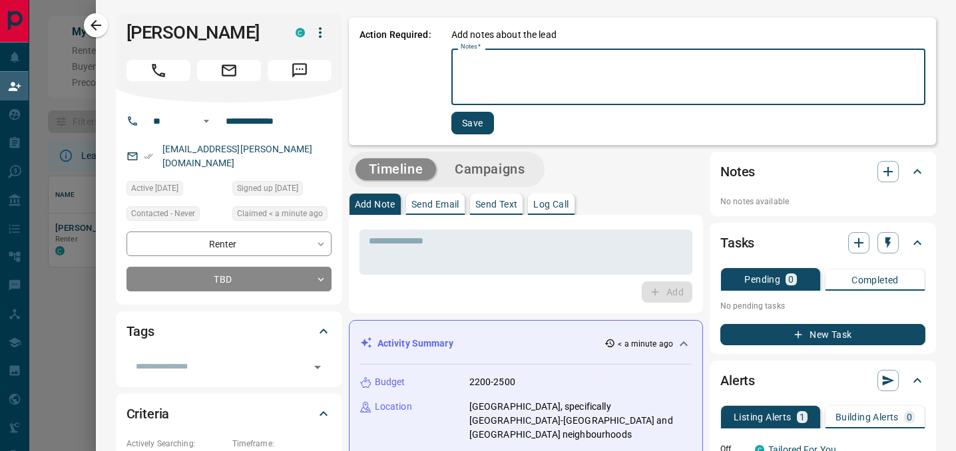
click at [467, 61] on textarea "Notes   *" at bounding box center [688, 77] width 455 height 45
type textarea "**********"
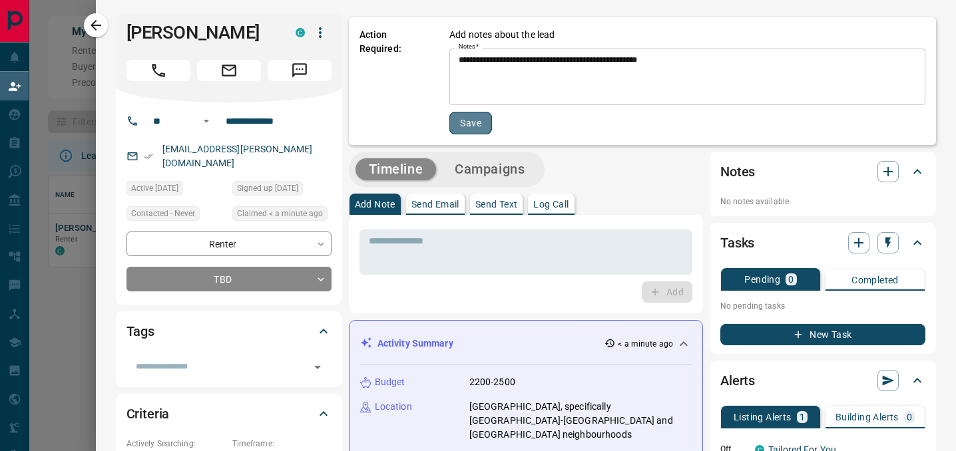
click at [482, 116] on button "Save" at bounding box center [470, 123] width 43 height 23
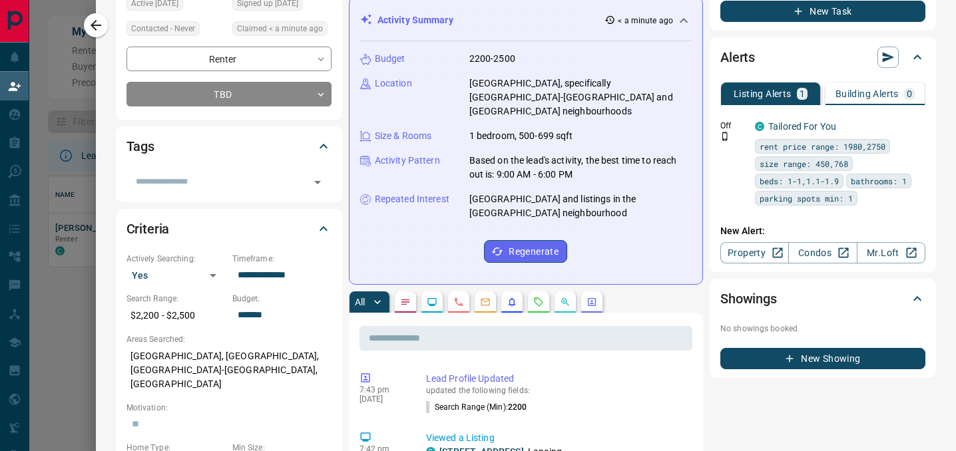
scroll to position [204, 0]
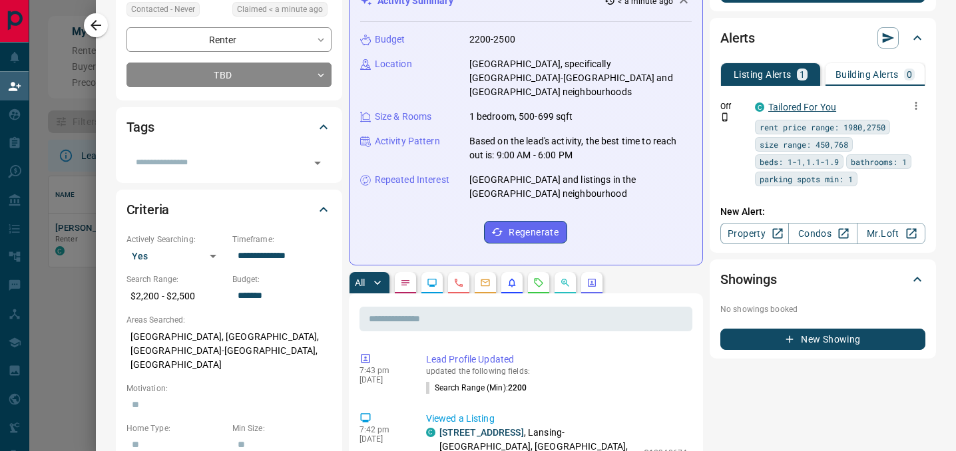
click at [797, 103] on link "Tailored For You" at bounding box center [802, 107] width 68 height 11
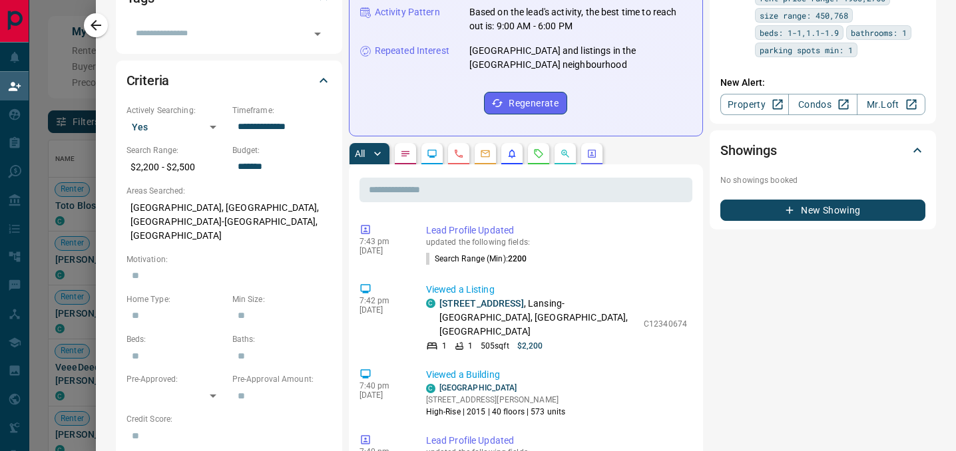
scroll to position [340, 888]
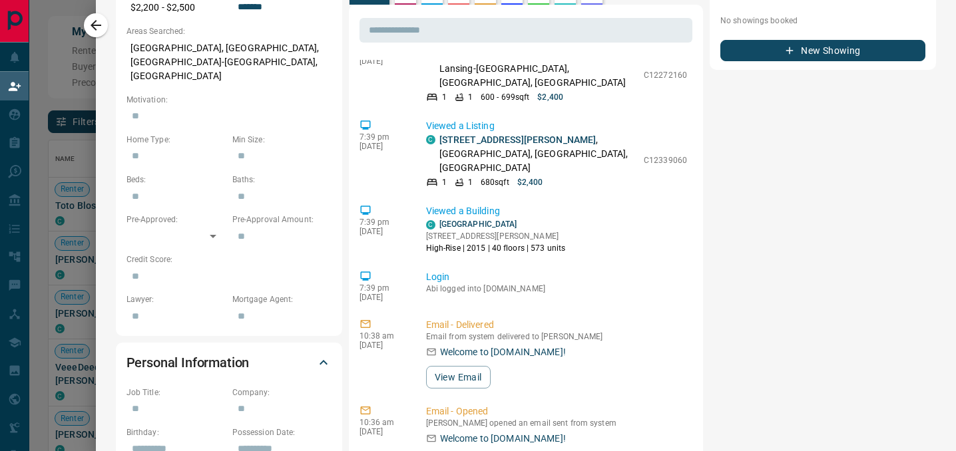
scroll to position [672, 0]
click at [479, 367] on button "View Email" at bounding box center [458, 378] width 65 height 23
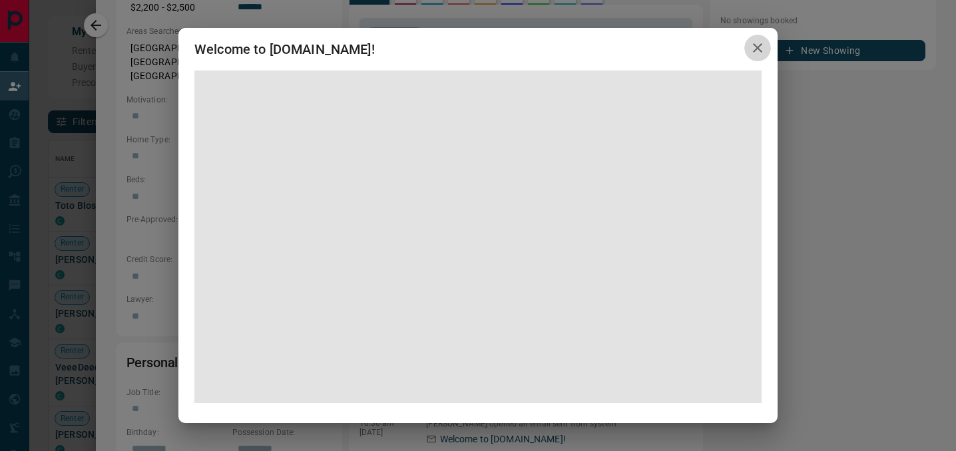
click at [757, 47] on icon "button" at bounding box center [758, 48] width 16 height 16
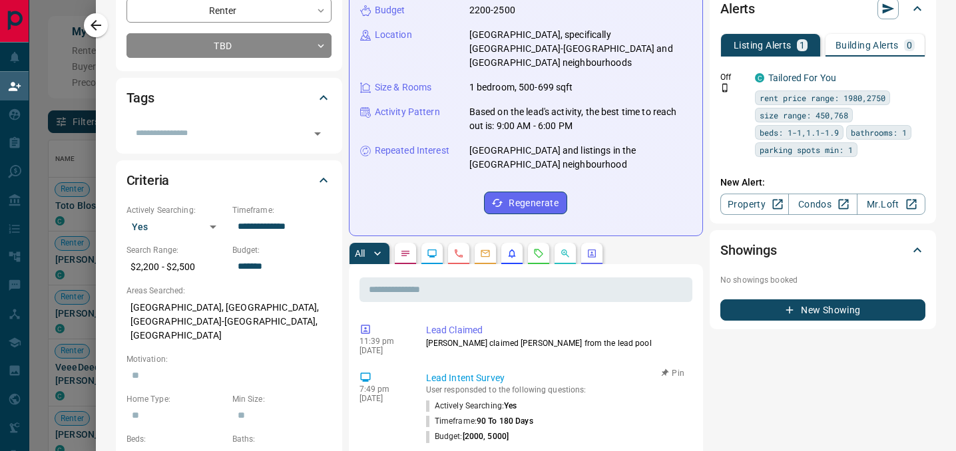
scroll to position [0, 0]
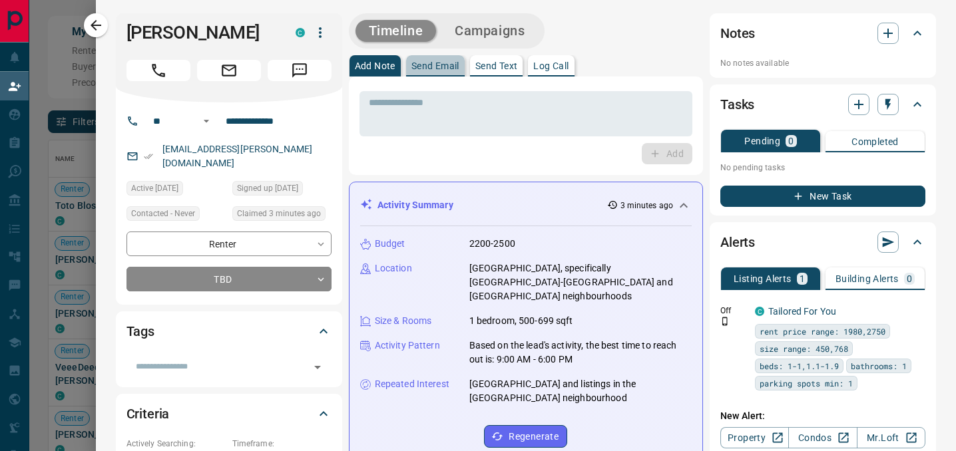
click at [432, 67] on p "Send Email" at bounding box center [435, 65] width 48 height 9
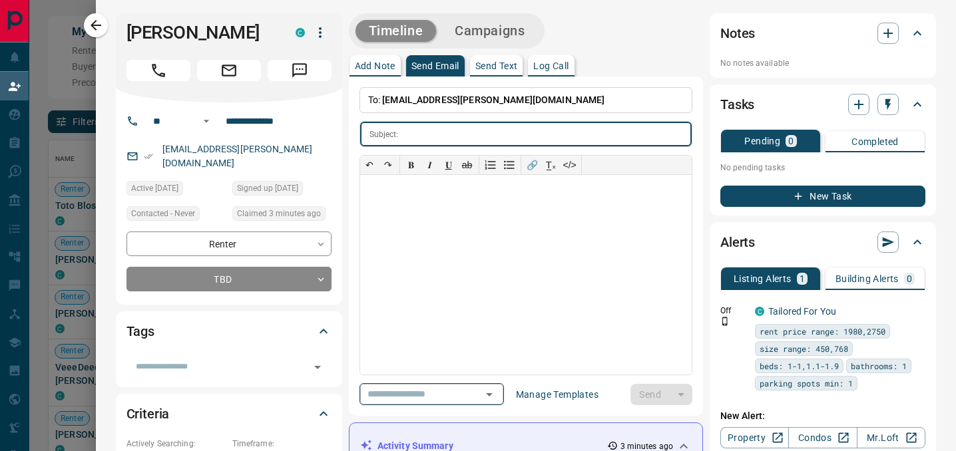
click at [496, 401] on icon "Open" at bounding box center [489, 395] width 16 height 16
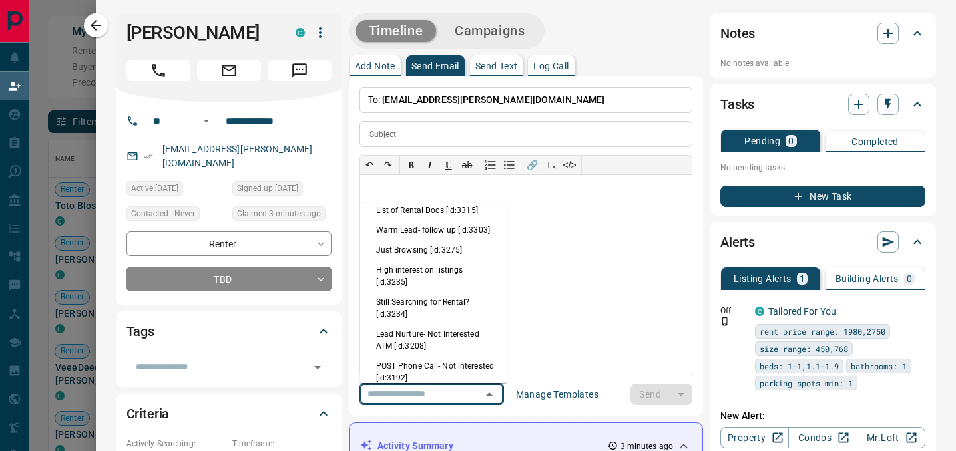
scroll to position [9, 0]
click at [431, 244] on li "Just Browsing [id:3275]" at bounding box center [433, 250] width 147 height 20
type input "**********"
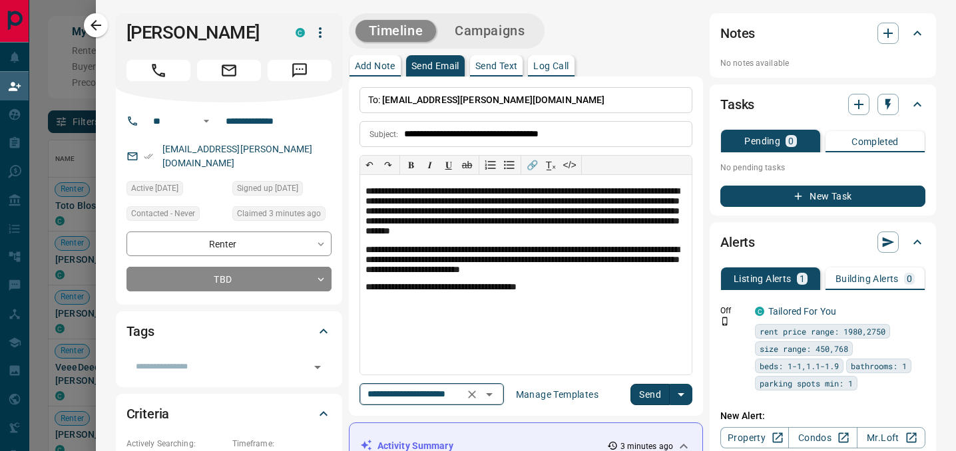
click at [493, 392] on icon "Open" at bounding box center [489, 395] width 16 height 16
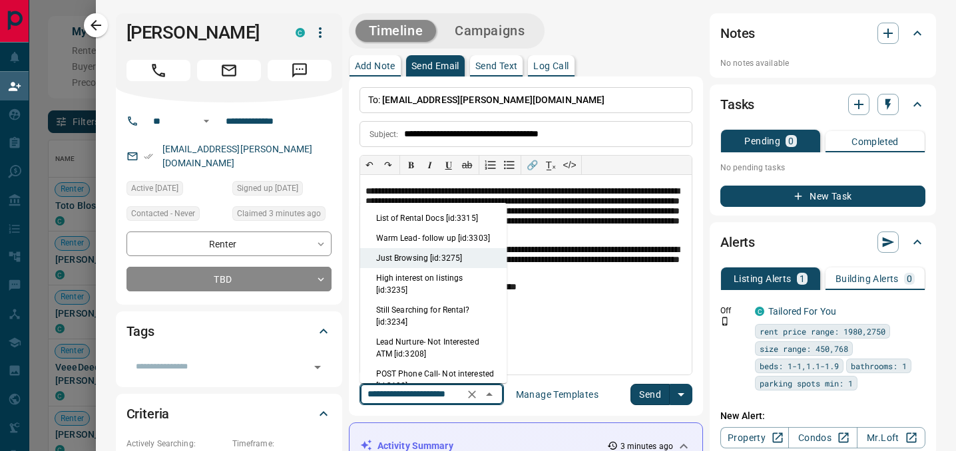
click at [449, 240] on li "Warm Lead- follow up [id:3303]" at bounding box center [433, 238] width 147 height 20
type input "**********"
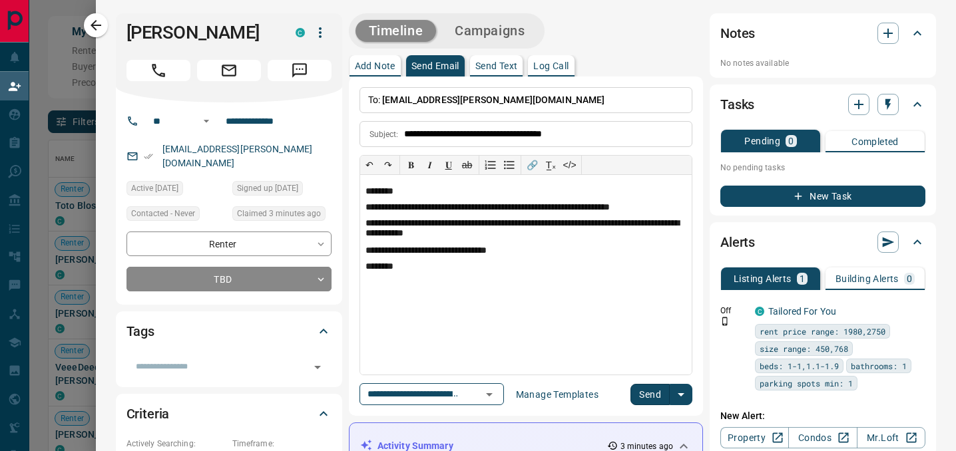
click at [651, 391] on button "Send" at bounding box center [649, 394] width 39 height 21
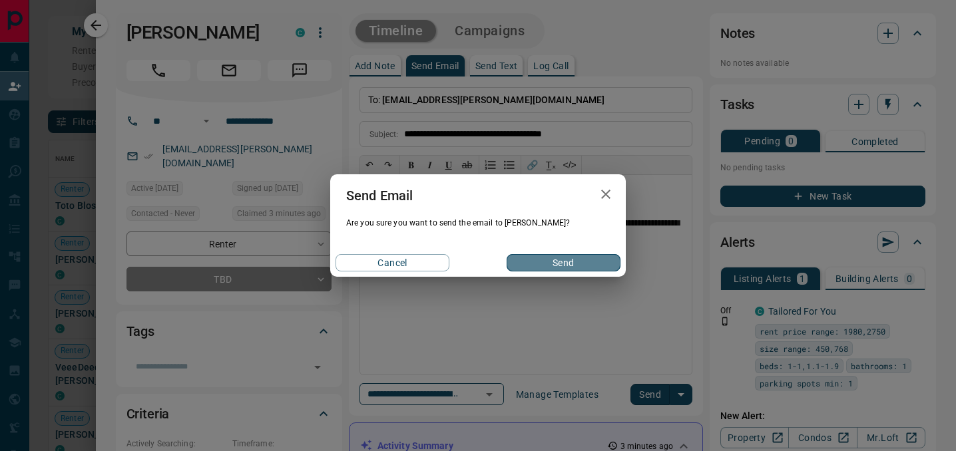
click at [557, 261] on button "Send" at bounding box center [564, 262] width 114 height 17
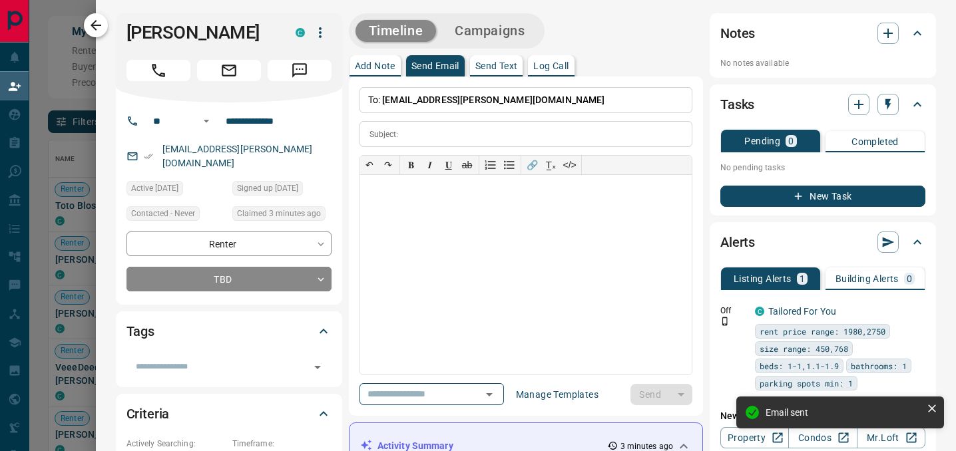
click at [91, 21] on icon "button" at bounding box center [96, 25] width 16 height 16
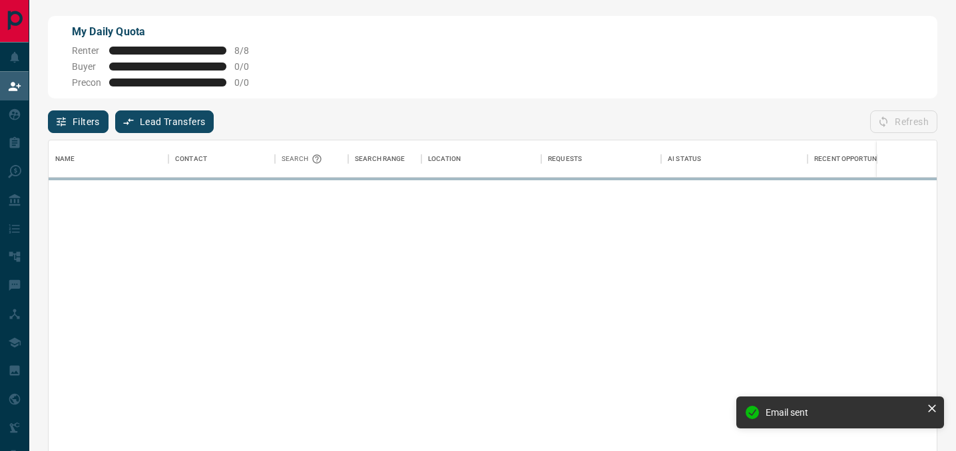
scroll to position [340, 888]
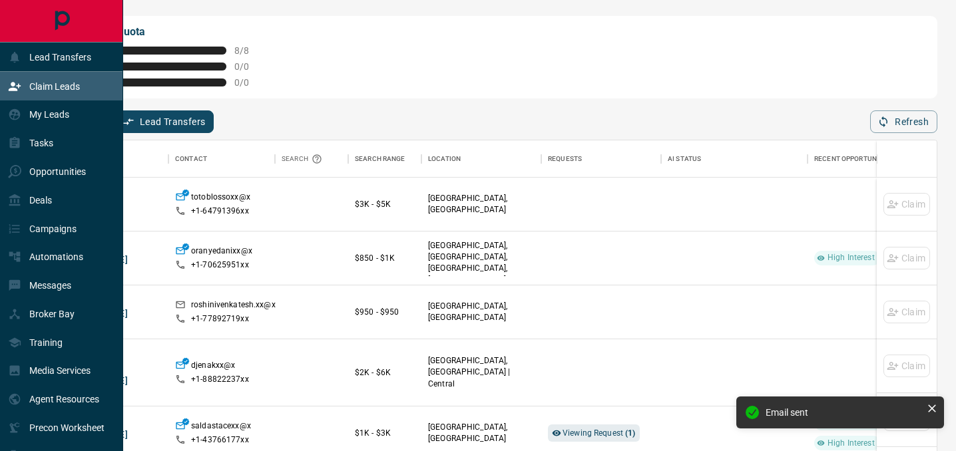
click at [32, 94] on div "Claim Leads" at bounding box center [44, 86] width 72 height 22
click at [48, 129] on div "Tasks" at bounding box center [61, 143] width 123 height 29
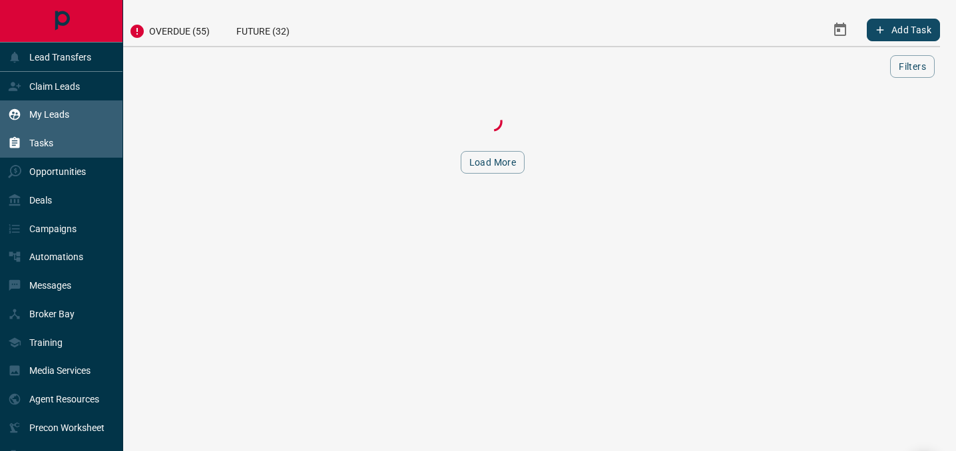
click at [44, 118] on p "My Leads" at bounding box center [49, 114] width 40 height 11
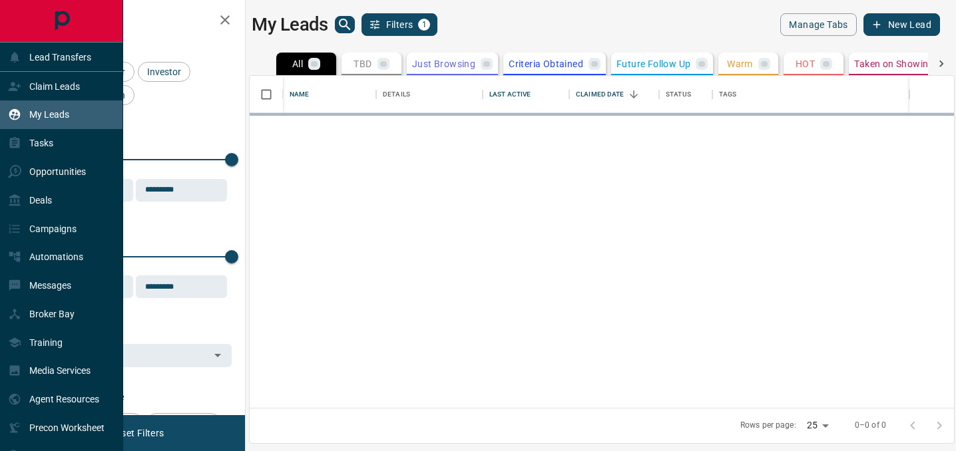
scroll to position [332, 704]
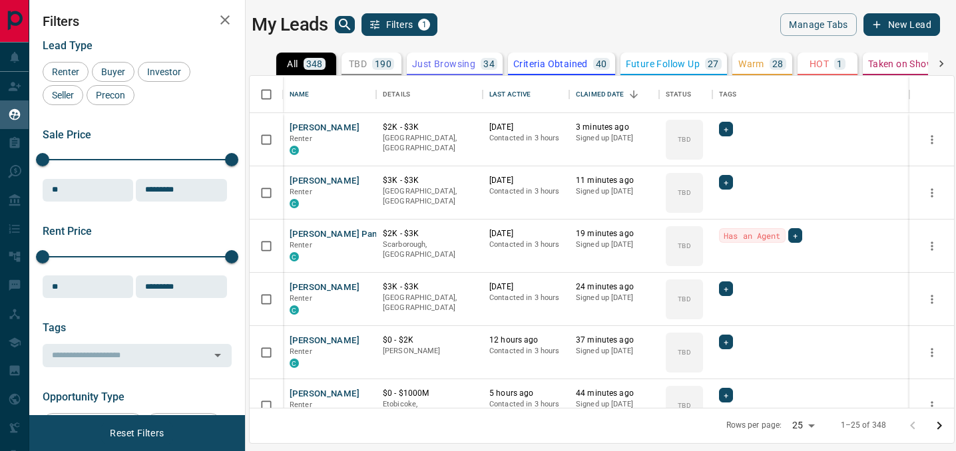
click at [219, 21] on icon "button" at bounding box center [225, 20] width 16 height 16
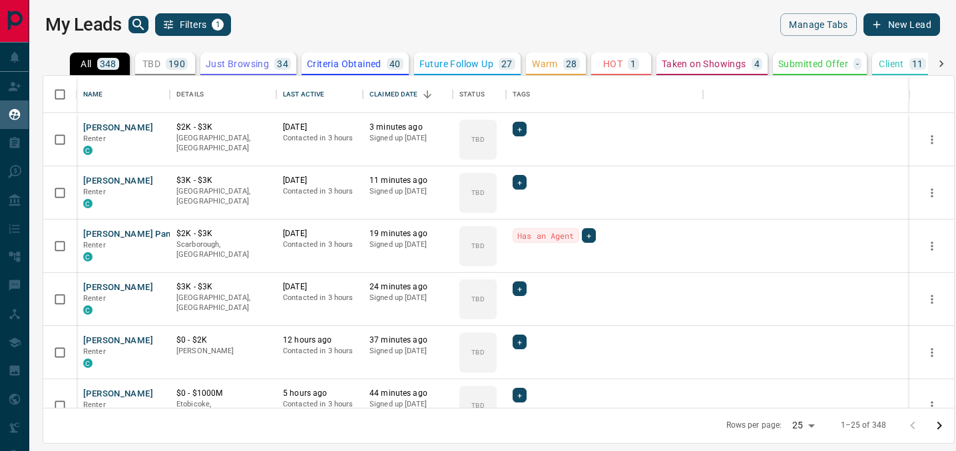
scroll to position [332, 911]
click at [694, 67] on p "Taken on Showings" at bounding box center [704, 63] width 85 height 9
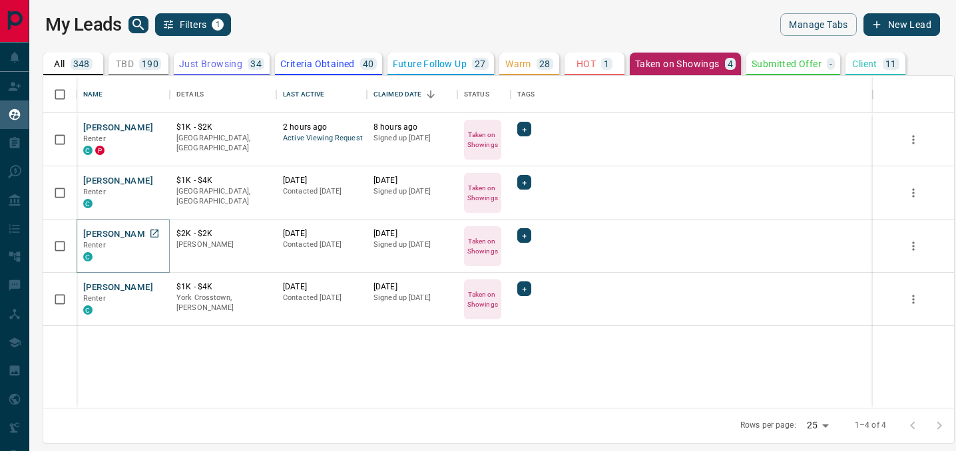
click at [118, 232] on button "[PERSON_NAME]" at bounding box center [118, 234] width 70 height 13
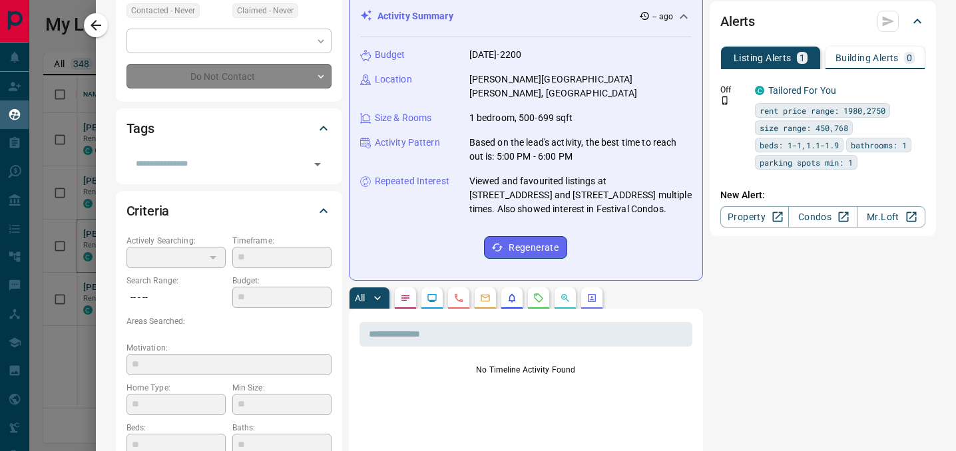
type input "**"
type input "**********"
type input "*"
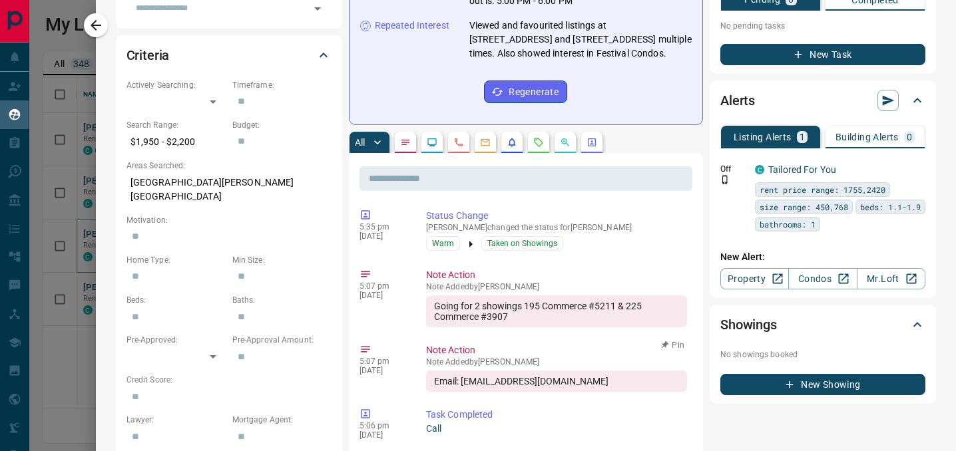
scroll to position [0, 0]
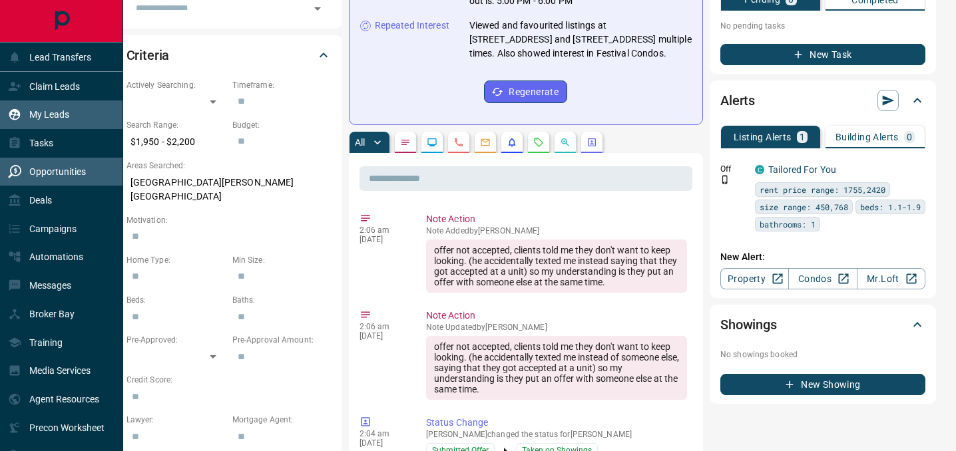
click at [41, 158] on div "Opportunities" at bounding box center [61, 172] width 123 height 29
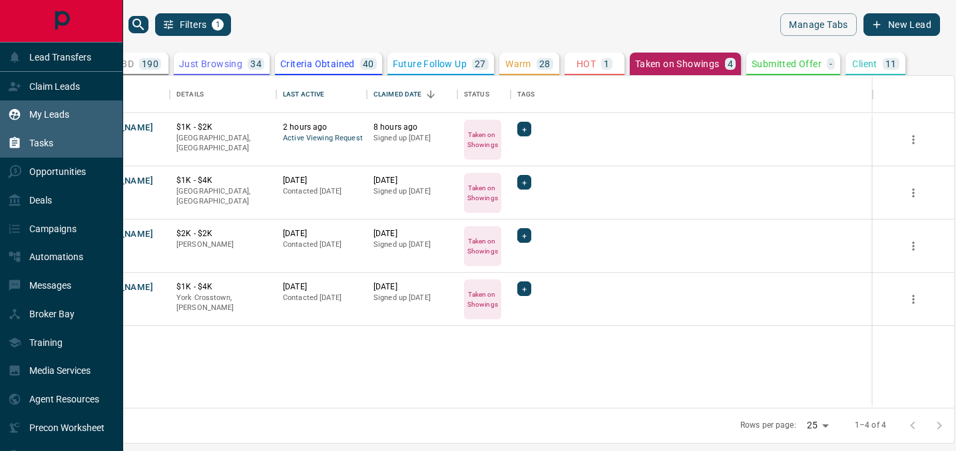
click at [64, 141] on div "Tasks" at bounding box center [61, 143] width 123 height 29
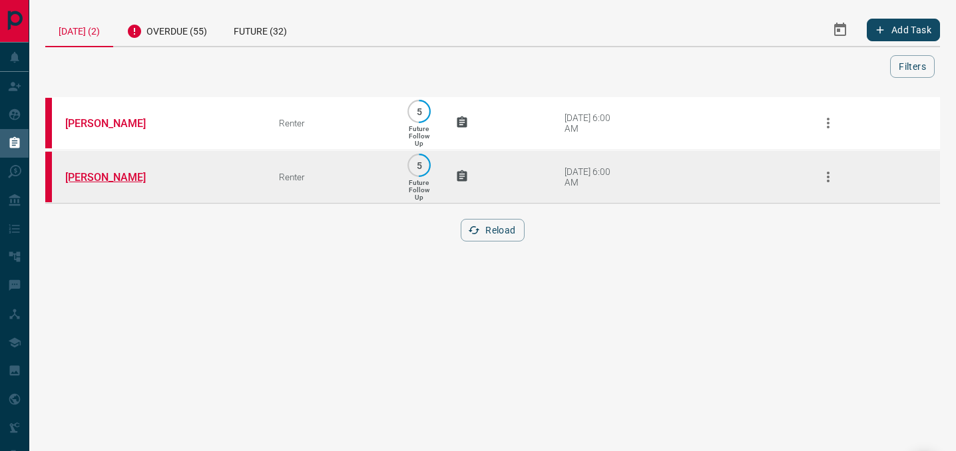
click at [111, 178] on link "[PERSON_NAME]" at bounding box center [115, 177] width 100 height 13
